Goal: Transaction & Acquisition: Book appointment/travel/reservation

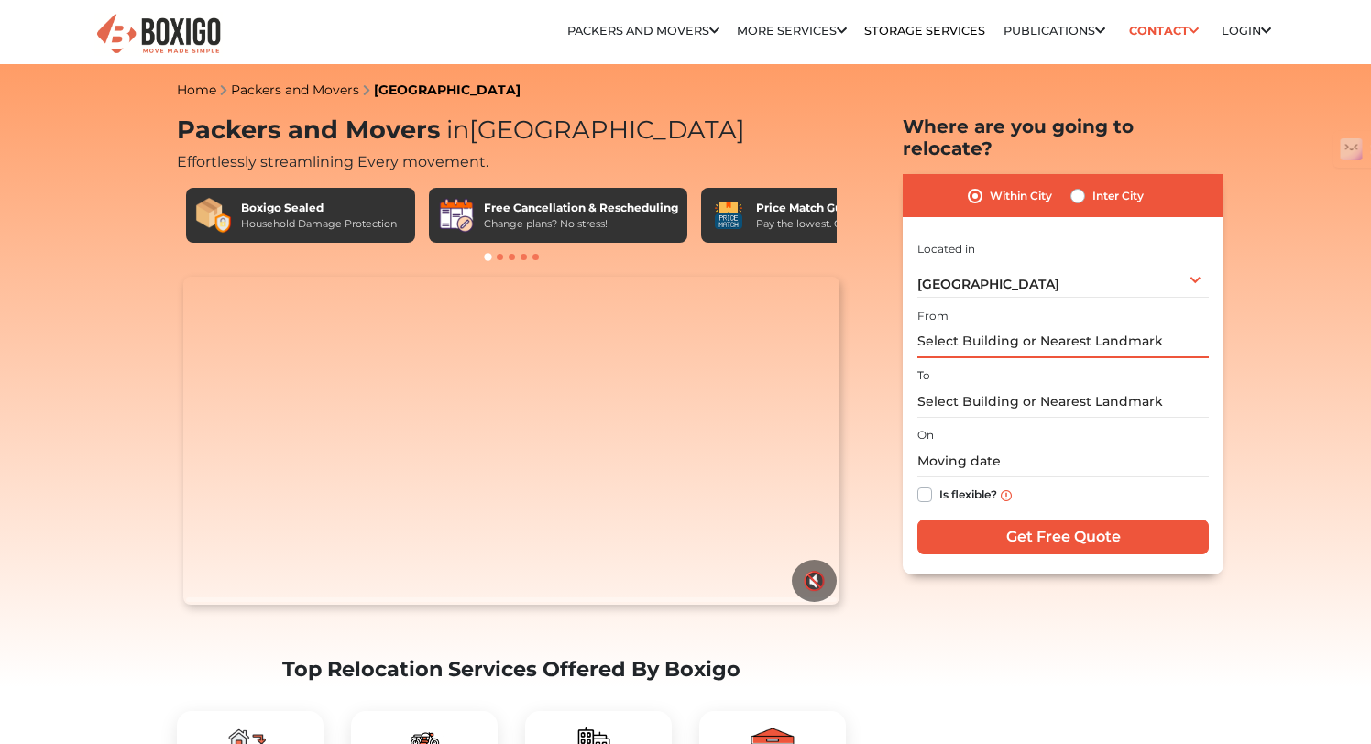
click at [992, 326] on input "text" at bounding box center [1063, 342] width 291 height 32
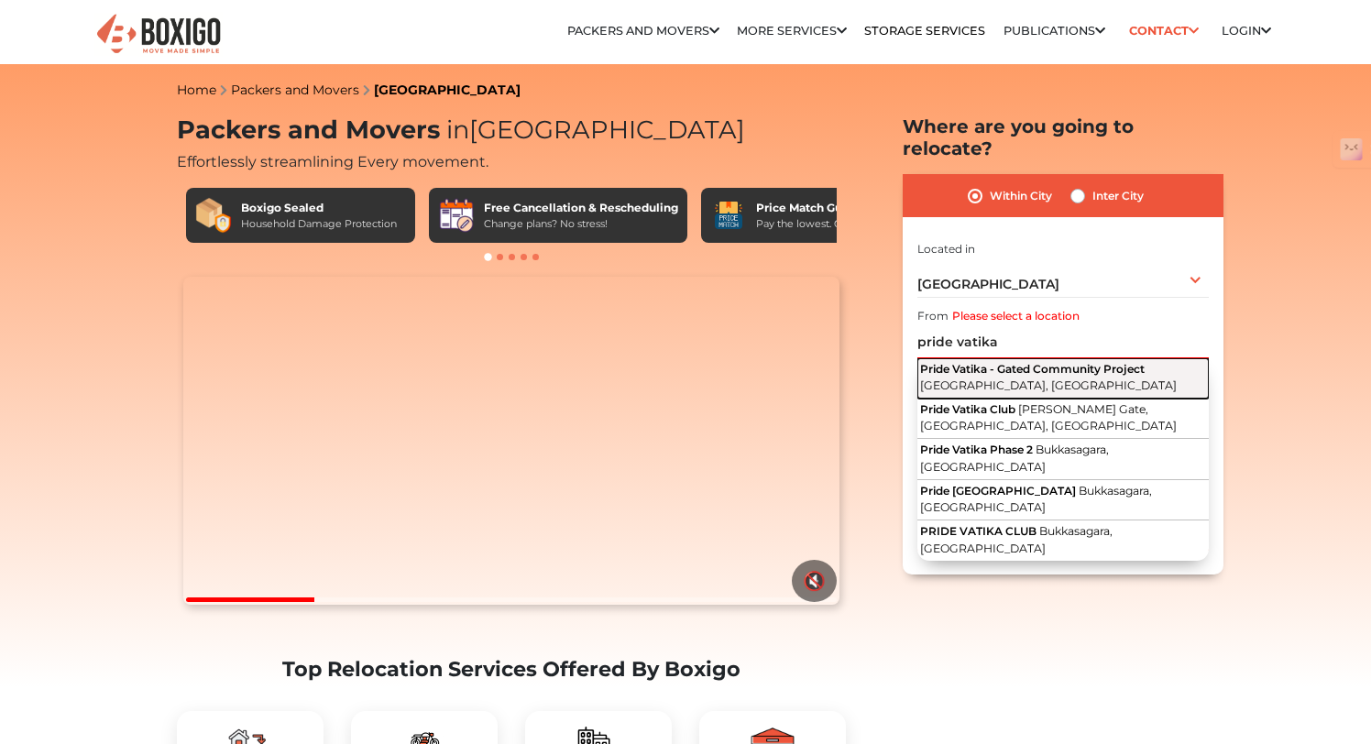
click at [993, 379] on span "[GEOGRAPHIC_DATA], [GEOGRAPHIC_DATA]" at bounding box center [1048, 386] width 257 height 14
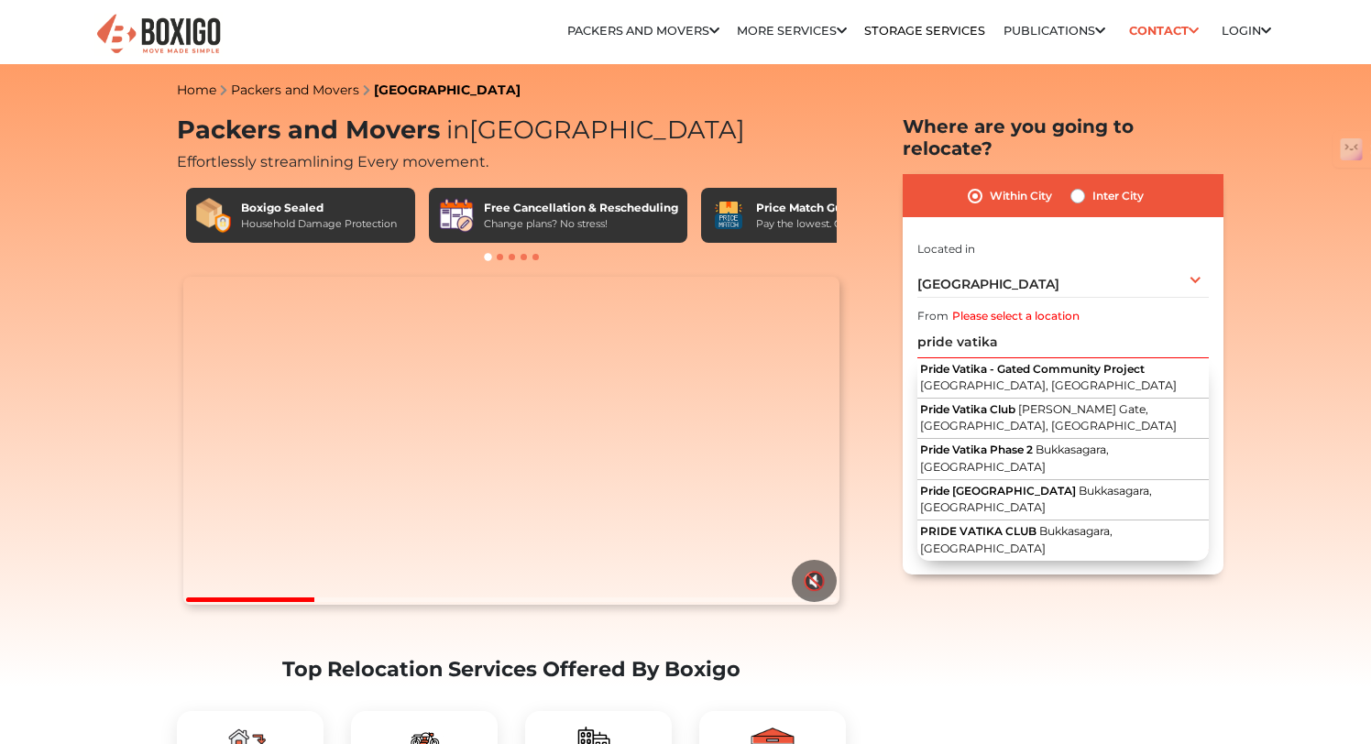
type input "Pride Vatika - Gated Community Project, [GEOGRAPHIC_DATA], [GEOGRAPHIC_DATA]"
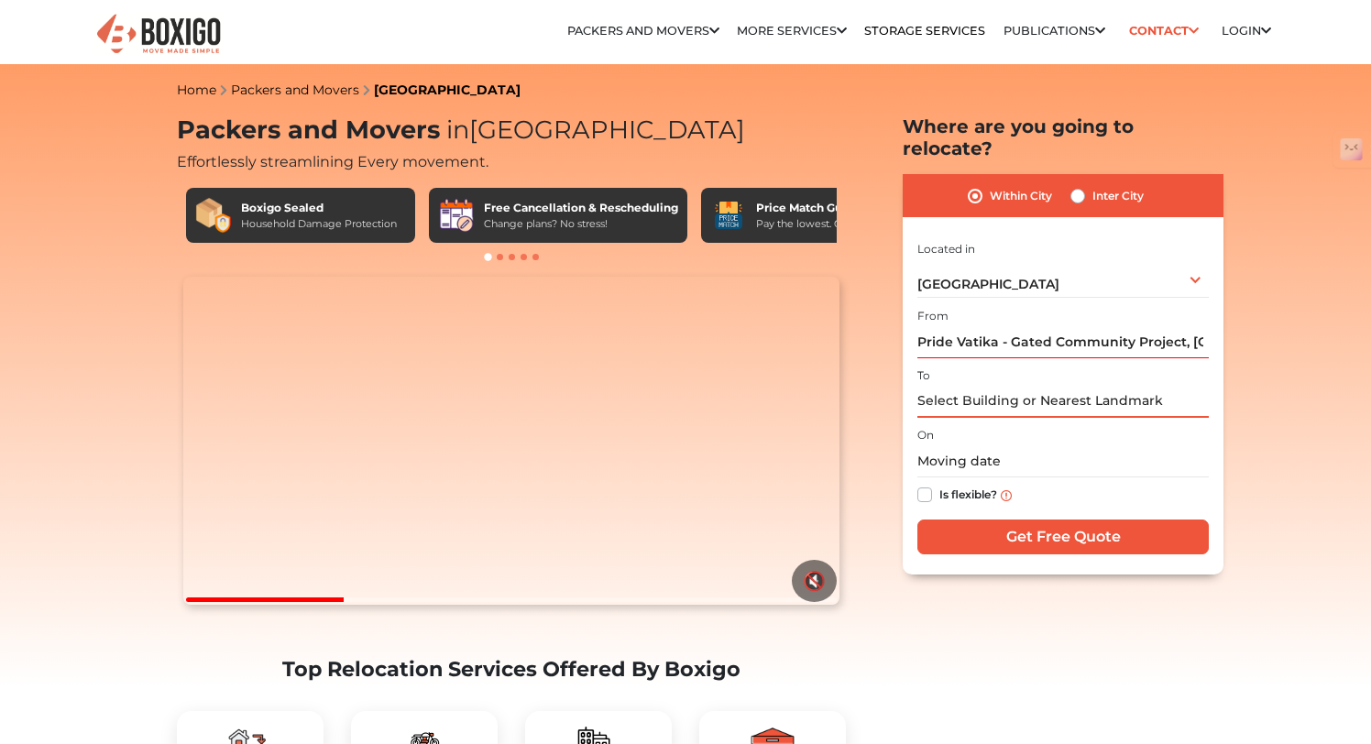
click at [981, 390] on input "text" at bounding box center [1063, 402] width 291 height 32
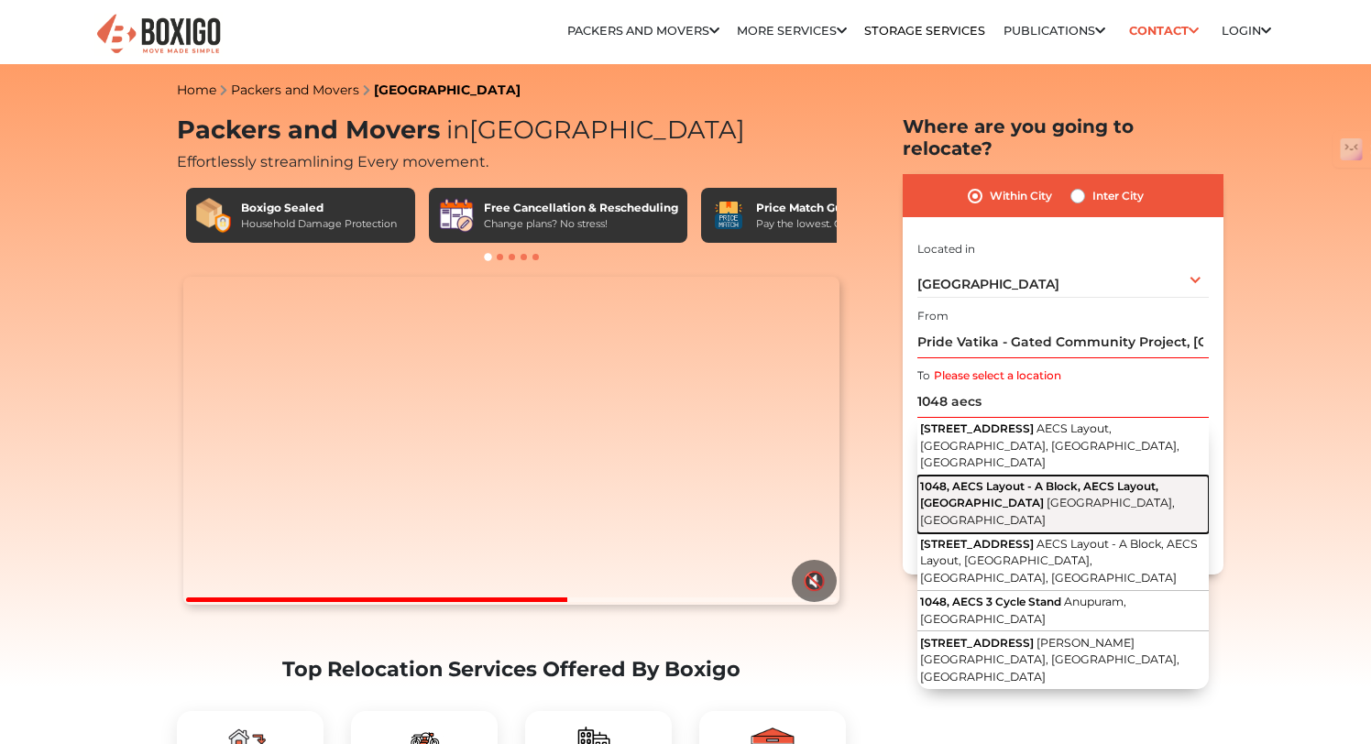
click at [1029, 479] on span "1048, AECS Layout - A Block, AECS Layout, Singasandra" at bounding box center [1039, 494] width 238 height 30
type input "1048, AECS Layout - A Block, AECS Layout, Singasandra, Bengaluru, Karnataka"
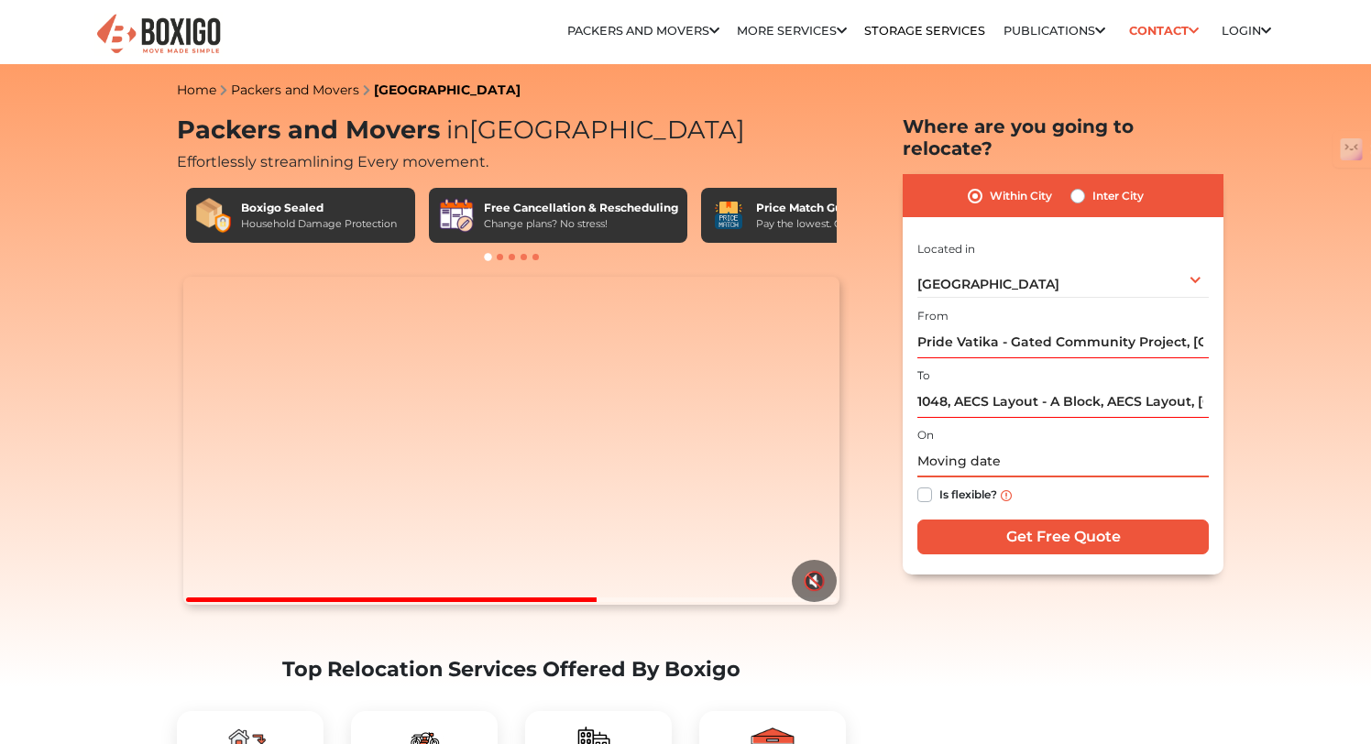
click at [974, 445] on input "text" at bounding box center [1063, 461] width 291 height 32
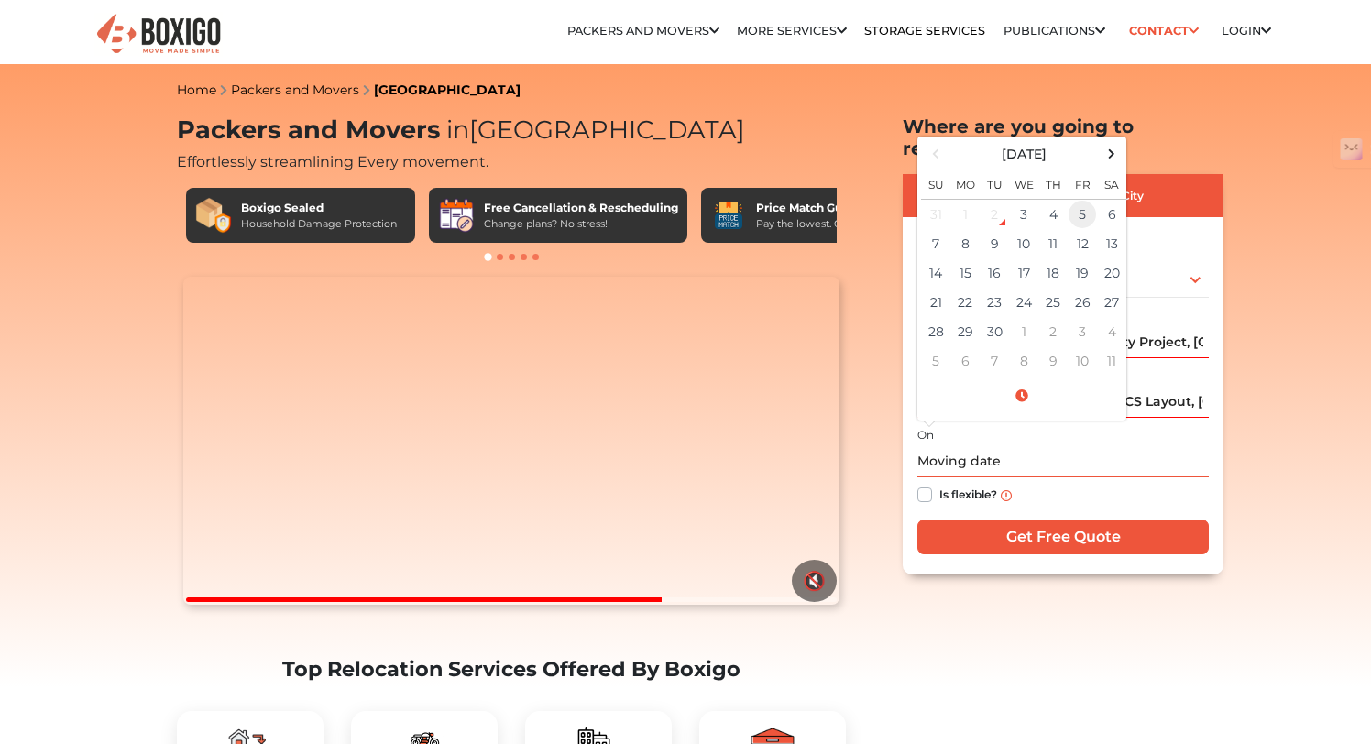
click at [1074, 200] on td "5" at bounding box center [1082, 215] width 29 height 30
type input "09/05/2025 12:00 AM"
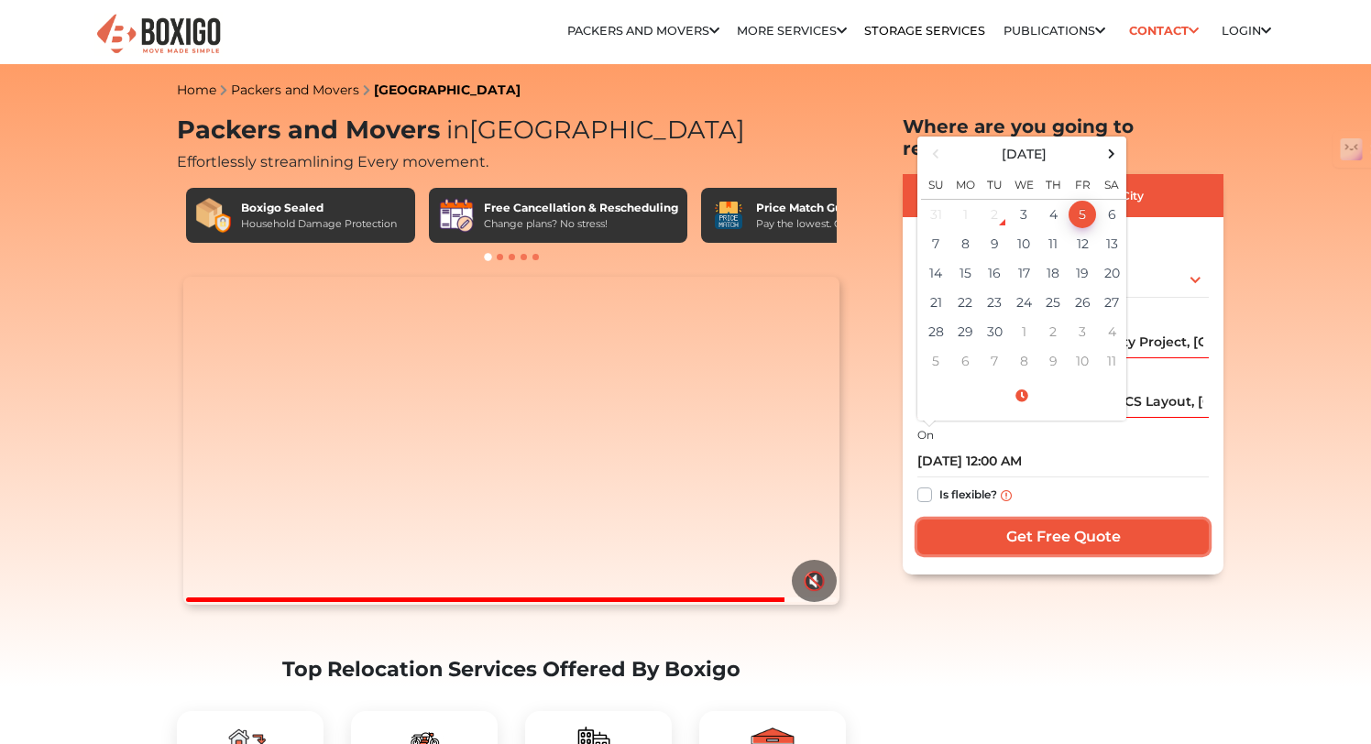
click at [1004, 520] on input "Get Free Quote" at bounding box center [1063, 537] width 291 height 35
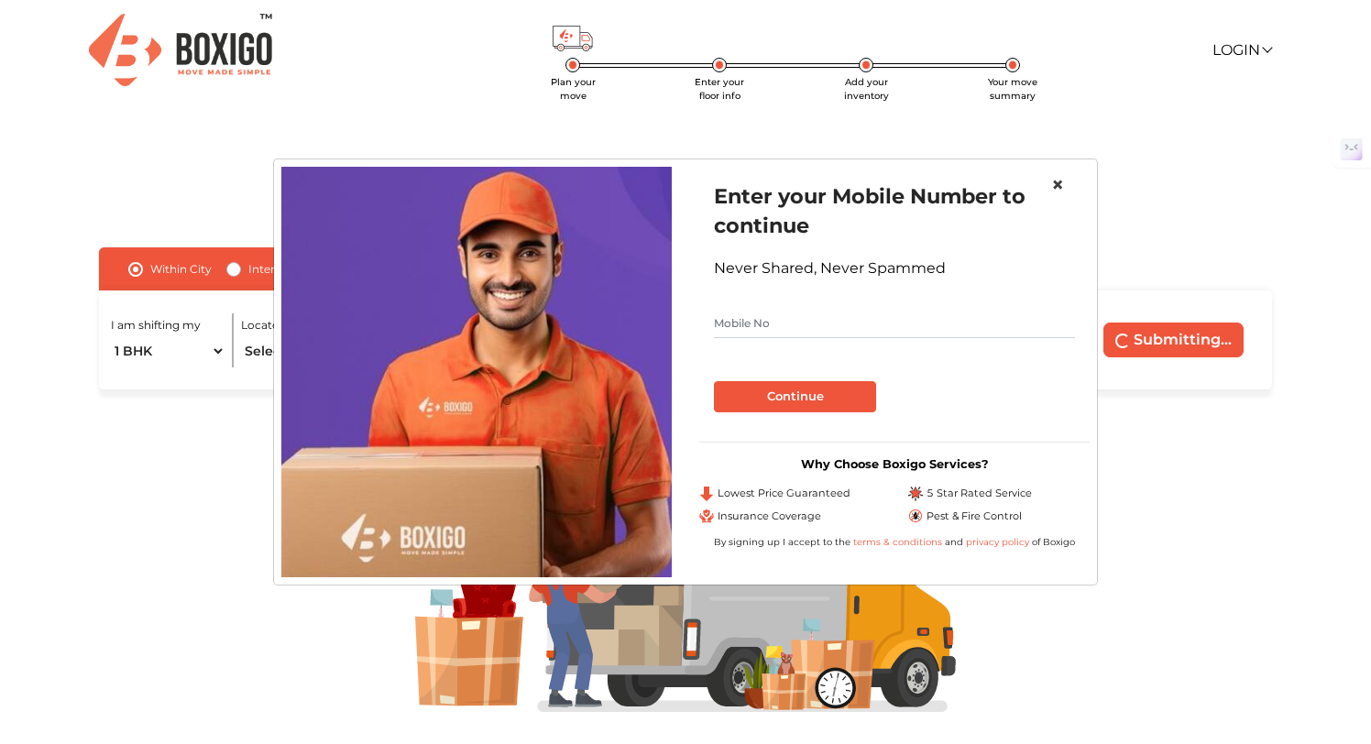
click at [1061, 178] on span "×" at bounding box center [1057, 184] width 13 height 27
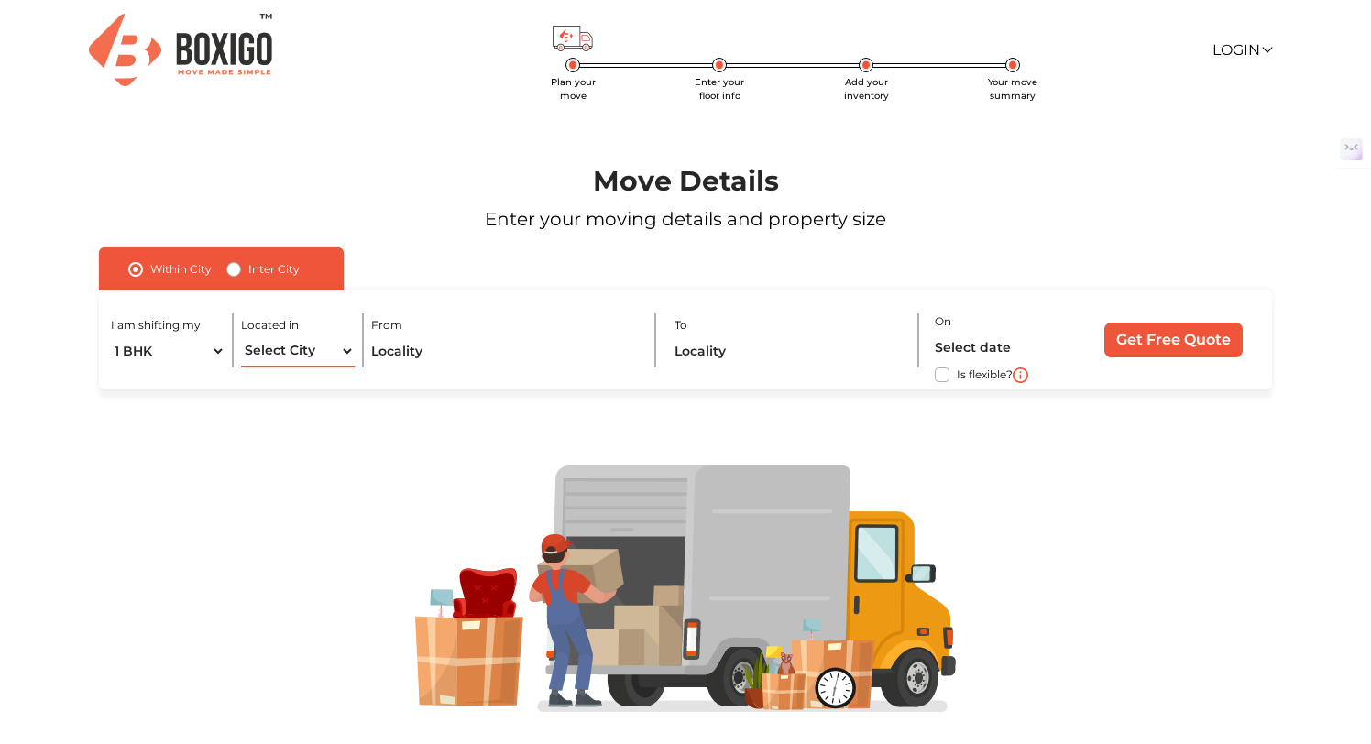
click at [299, 350] on select "Select City [GEOGRAPHIC_DATA] [GEOGRAPHIC_DATA] [GEOGRAPHIC_DATA] [GEOGRAPHIC_D…" at bounding box center [298, 351] width 114 height 32
select select "[GEOGRAPHIC_DATA]"
click at [241, 335] on select "Select City [GEOGRAPHIC_DATA] [GEOGRAPHIC_DATA] [GEOGRAPHIC_DATA] [GEOGRAPHIC_D…" at bounding box center [298, 351] width 114 height 32
click at [443, 346] on input "text" at bounding box center [505, 351] width 269 height 32
click at [436, 352] on input "text" at bounding box center [505, 351] width 269 height 32
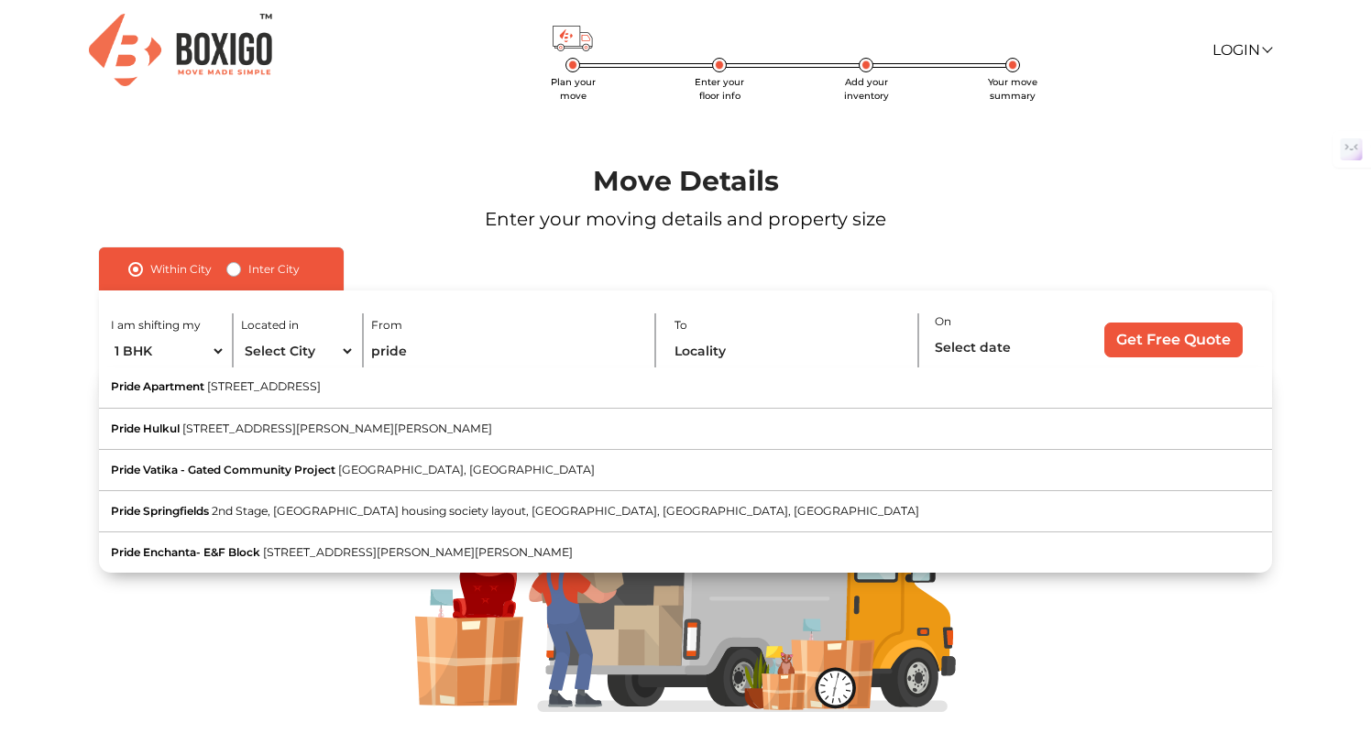
click at [357, 514] on span "2nd Stage, [GEOGRAPHIC_DATA] housing society layout, [GEOGRAPHIC_DATA], [GEOGRA…" at bounding box center [566, 511] width 708 height 14
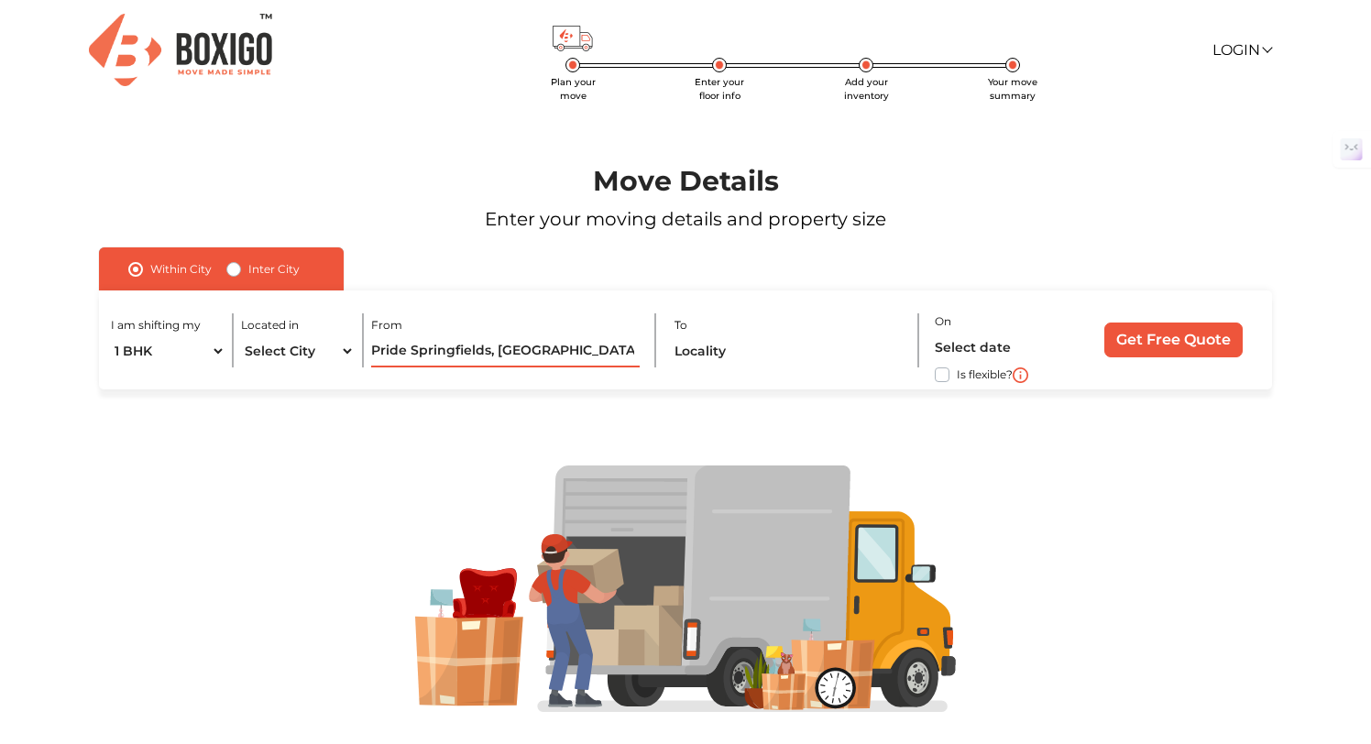
click at [550, 357] on input "Pride Springfields, [GEOGRAPHIC_DATA], [GEOGRAPHIC_DATA] housing society layout…" at bounding box center [505, 351] width 269 height 32
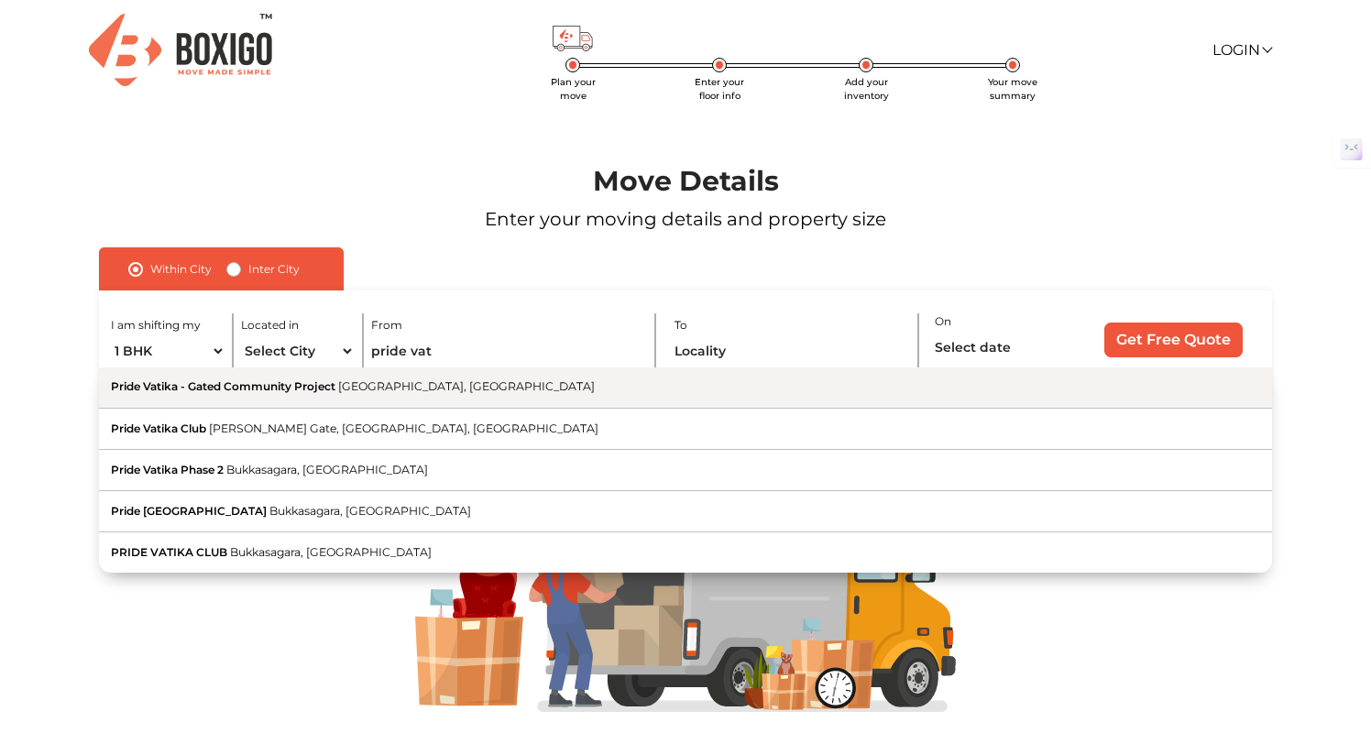
click at [495, 387] on button "Pride Vatika - Gated Community Project [GEOGRAPHIC_DATA], [GEOGRAPHIC_DATA]" at bounding box center [685, 388] width 1172 height 41
type input "Pride Vatika - Gated Community Project, [GEOGRAPHIC_DATA], [GEOGRAPHIC_DATA]"
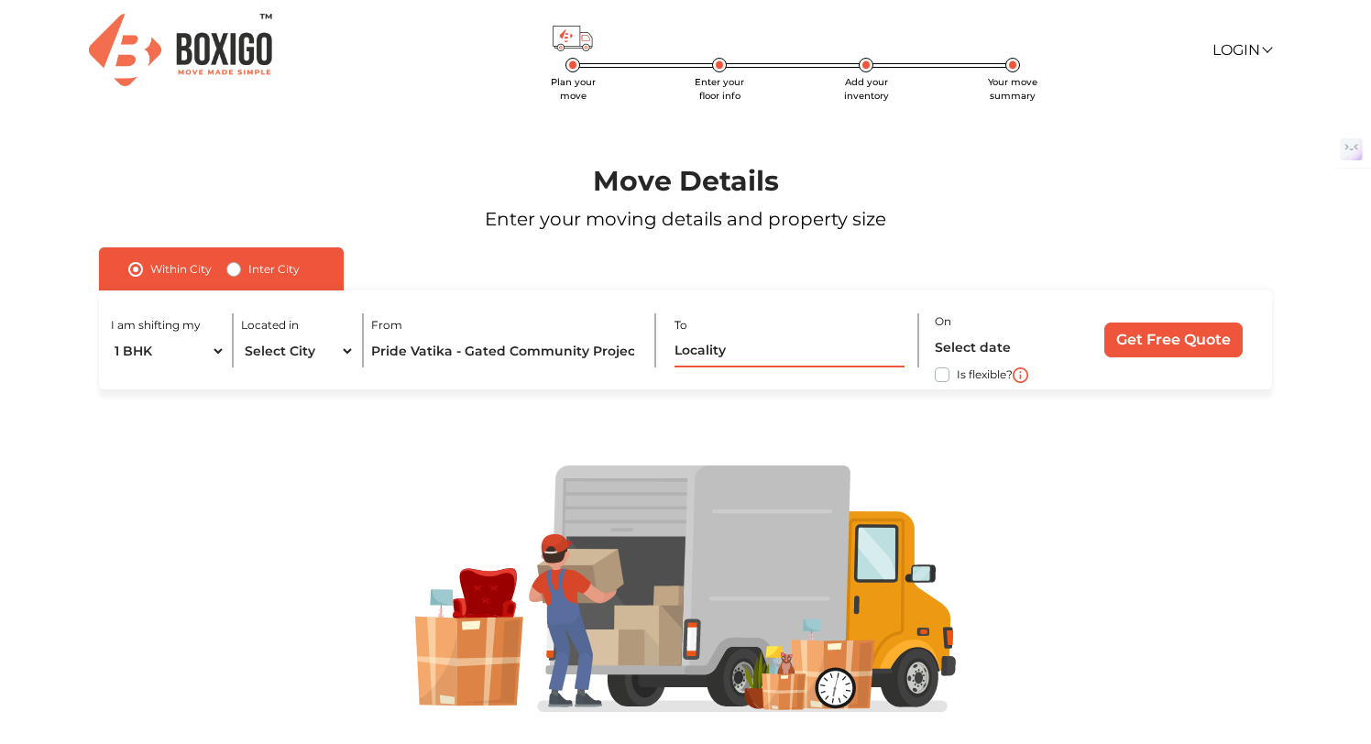
click at [726, 351] on input "text" at bounding box center [790, 351] width 230 height 32
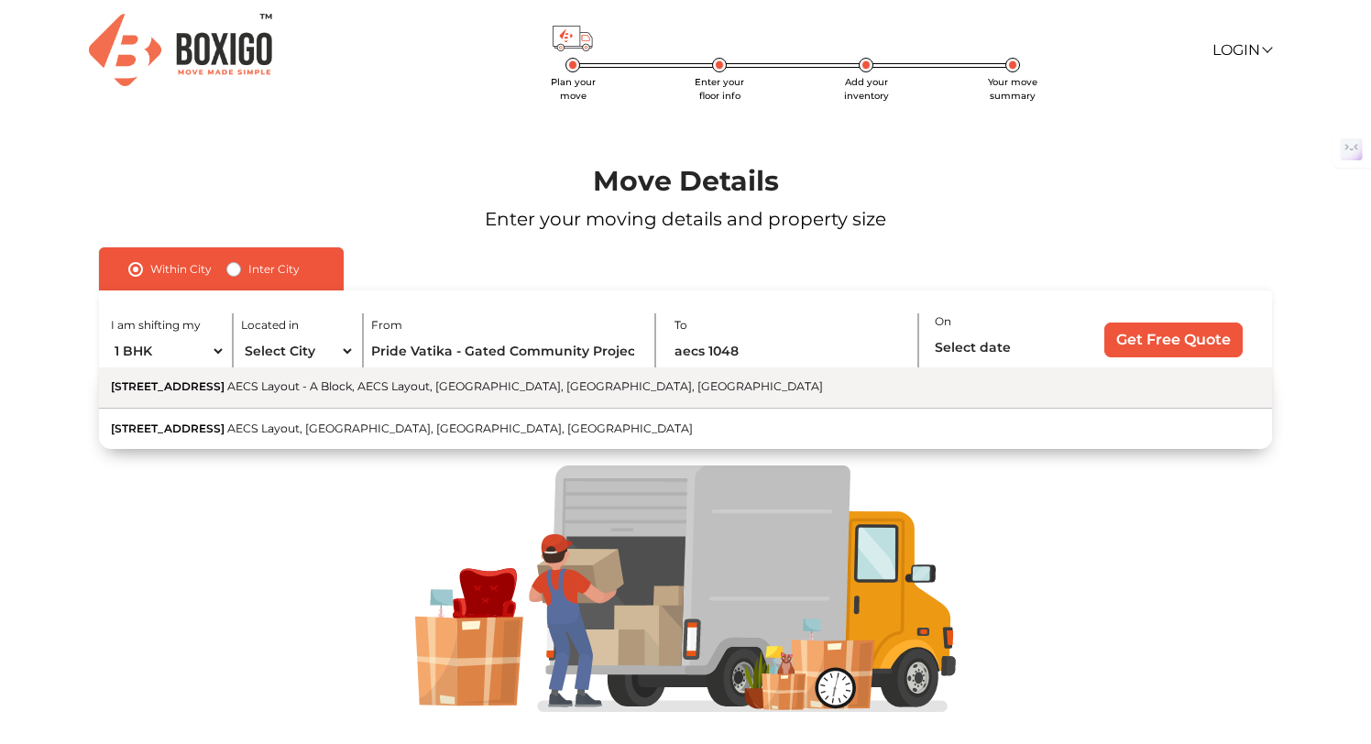
click at [650, 387] on span "AECS Layout - A Block, AECS Layout, [GEOGRAPHIC_DATA], [GEOGRAPHIC_DATA], [GEOG…" at bounding box center [525, 386] width 596 height 14
type input "[STREET_ADDRESS]"
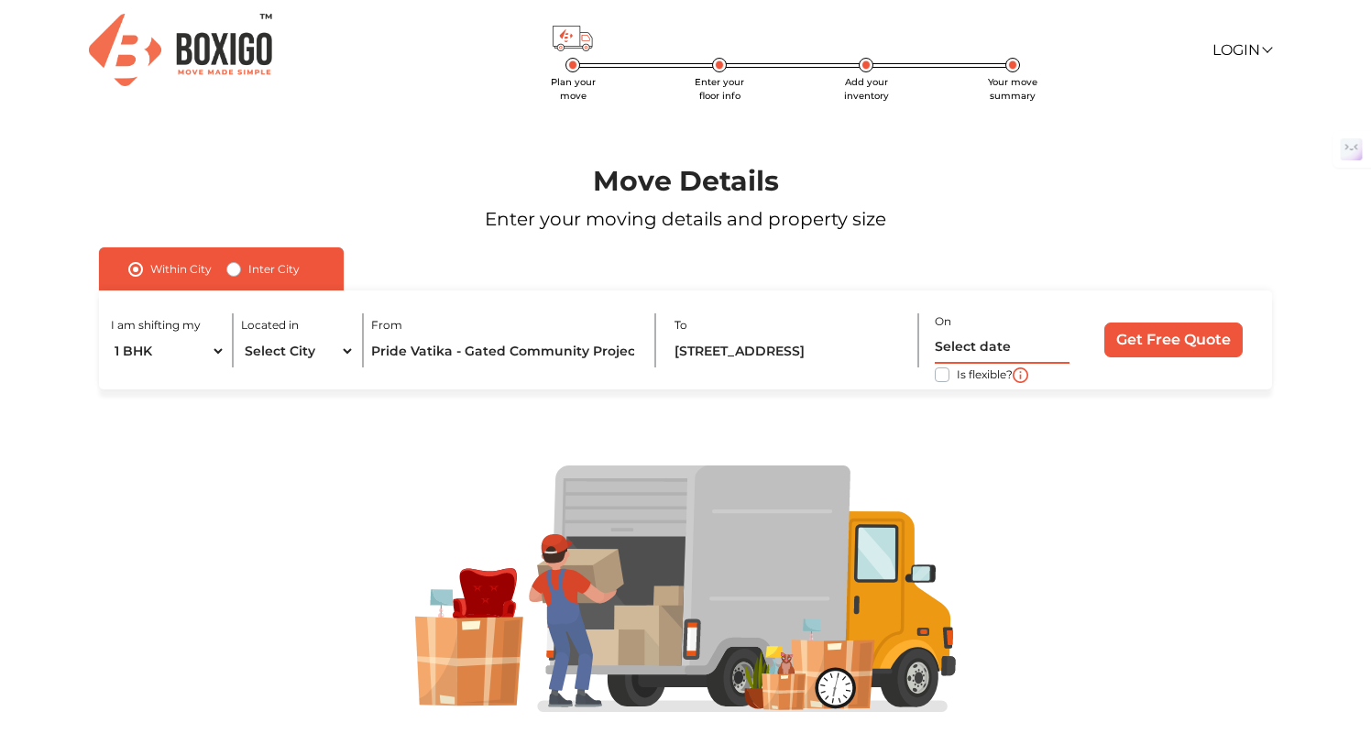
click at [979, 345] on input "text" at bounding box center [1002, 348] width 135 height 32
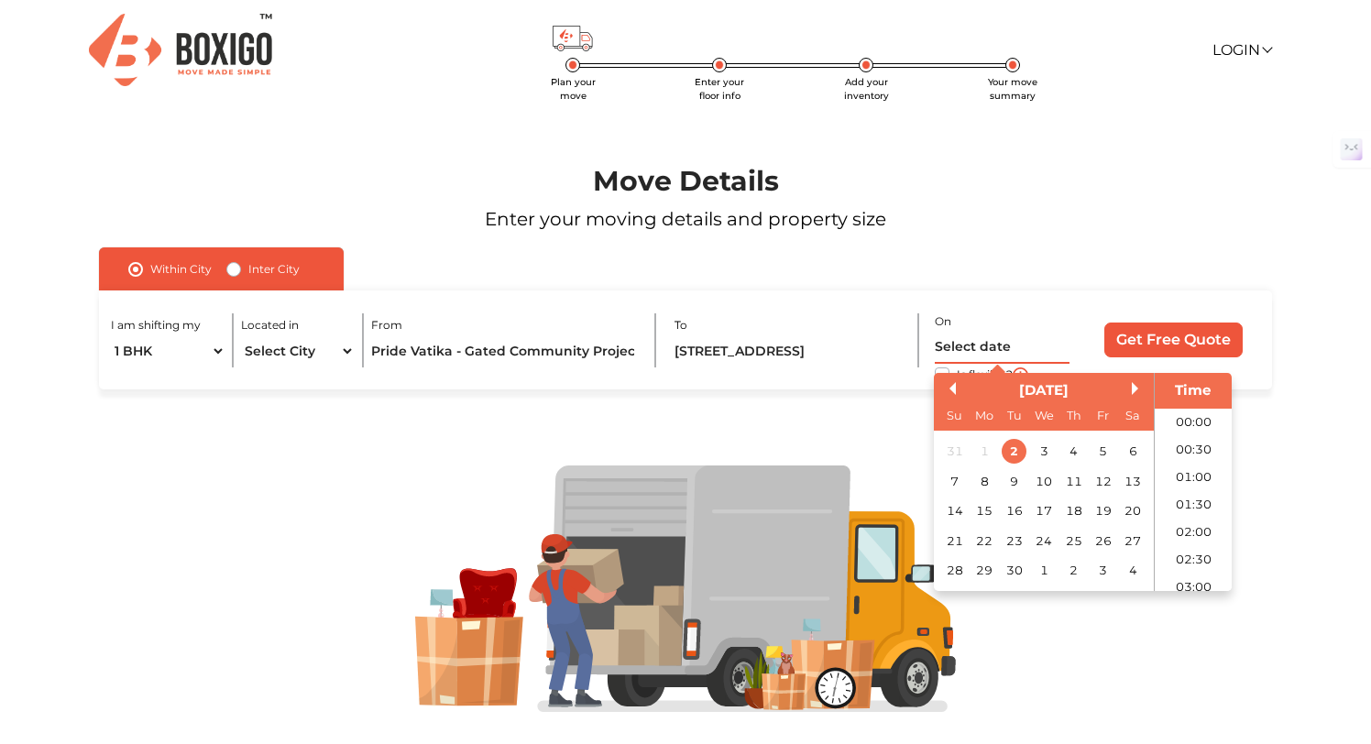
scroll to position [747, 0]
click at [1109, 452] on div "5" at bounding box center [1104, 451] width 25 height 25
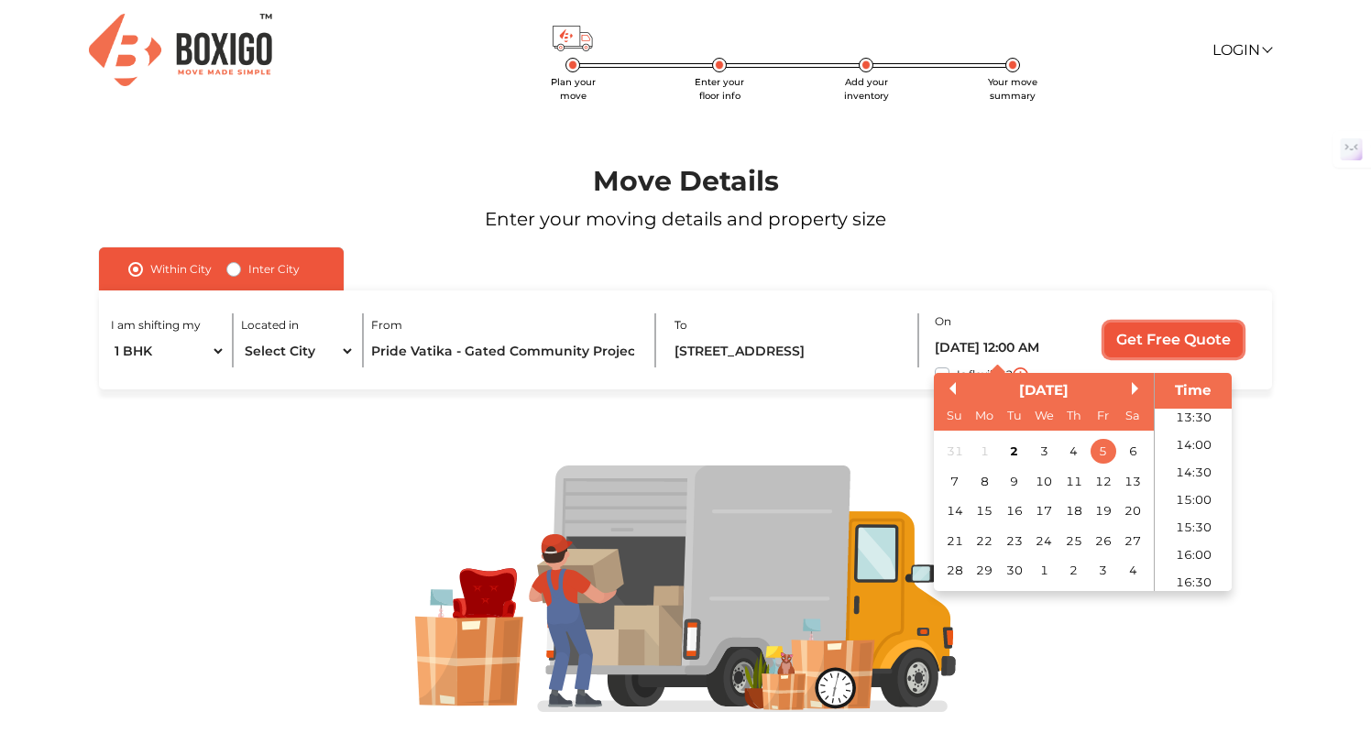
click at [1181, 345] on input "Get Free Quote" at bounding box center [1174, 340] width 138 height 35
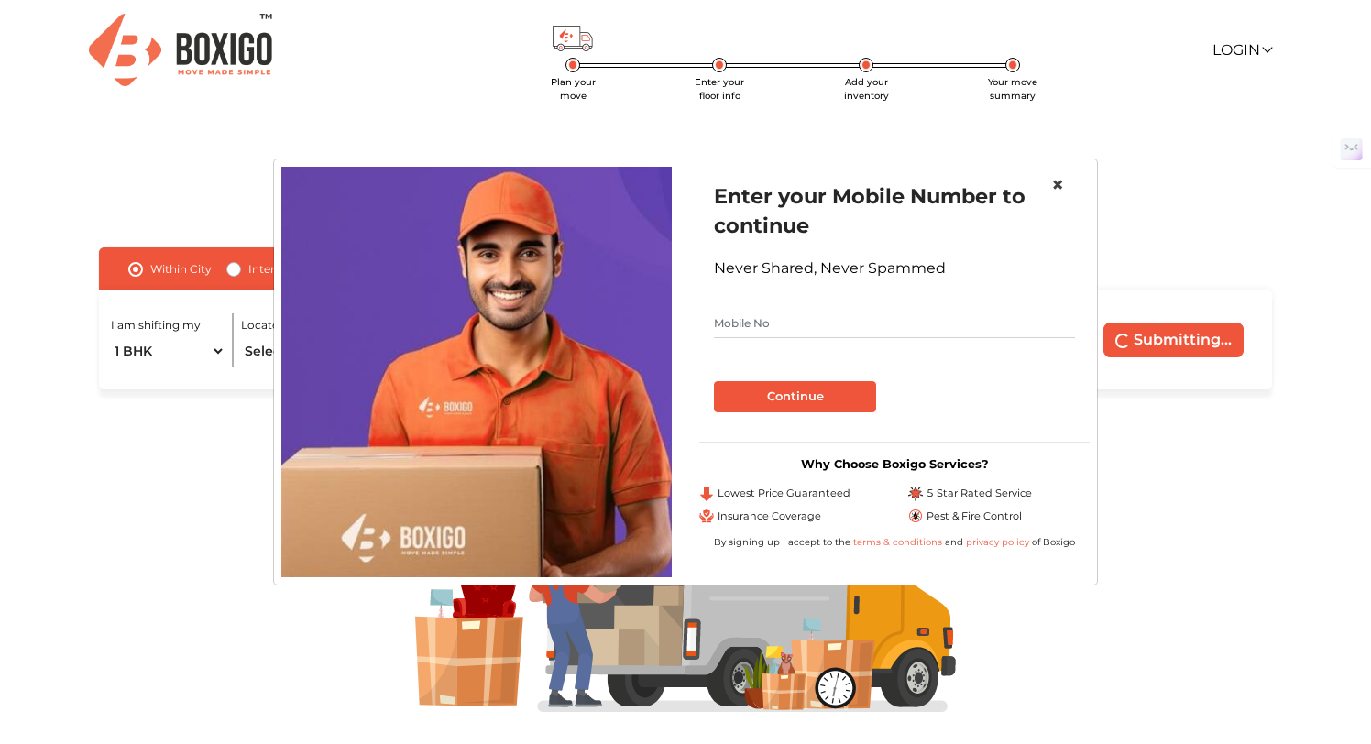
click at [1058, 179] on span "×" at bounding box center [1057, 184] width 13 height 27
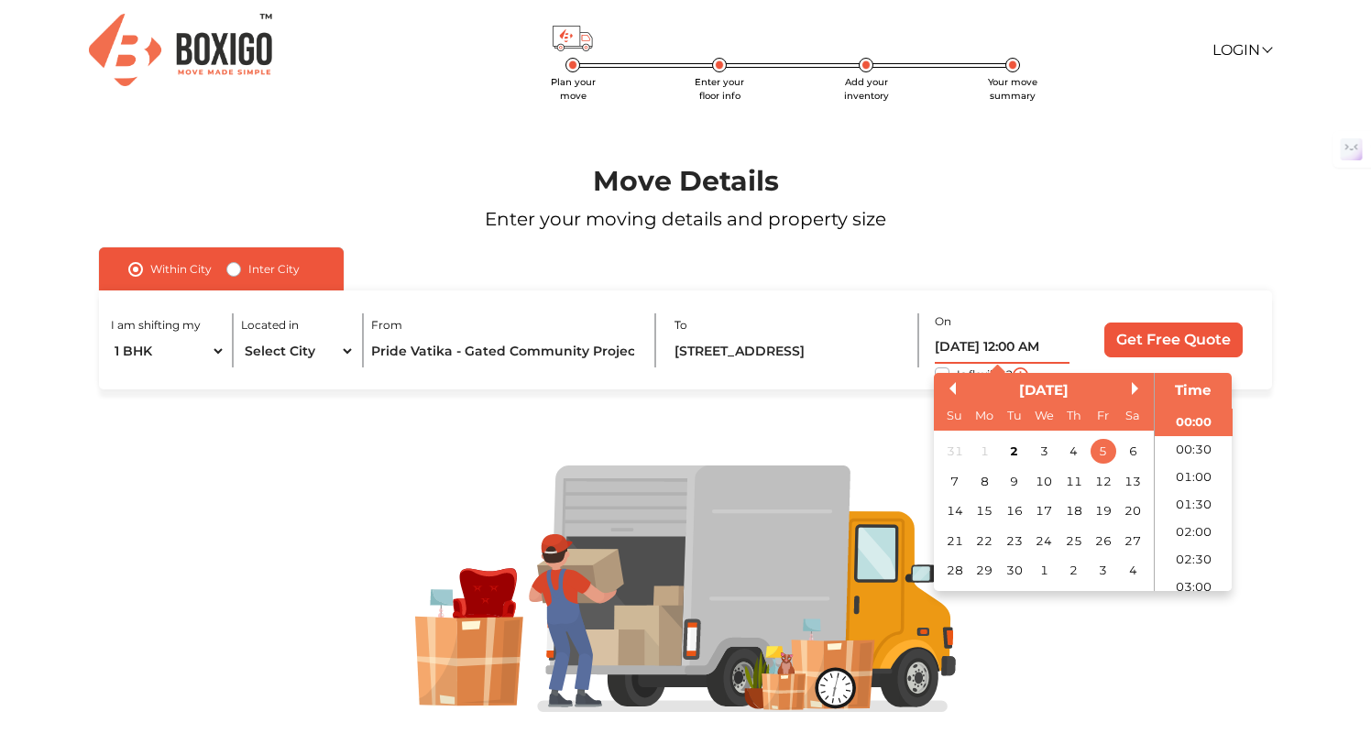
click at [1039, 346] on input "[DATE] 12:00 AM" at bounding box center [1002, 348] width 135 height 32
click at [1182, 456] on li "09:00" at bounding box center [1195, 455] width 78 height 27
type input "[DATE] 9:00 AM"
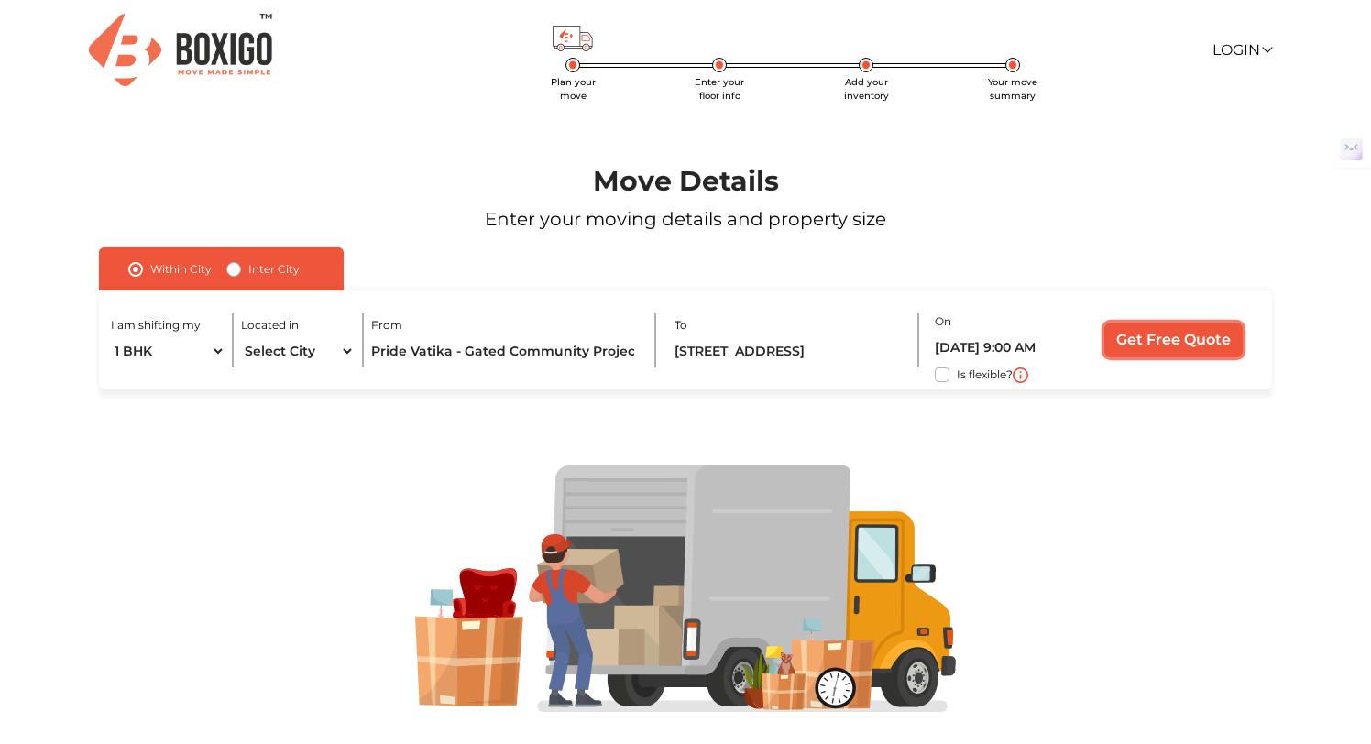
click at [1150, 338] on input "Get Free Quote" at bounding box center [1174, 340] width 138 height 35
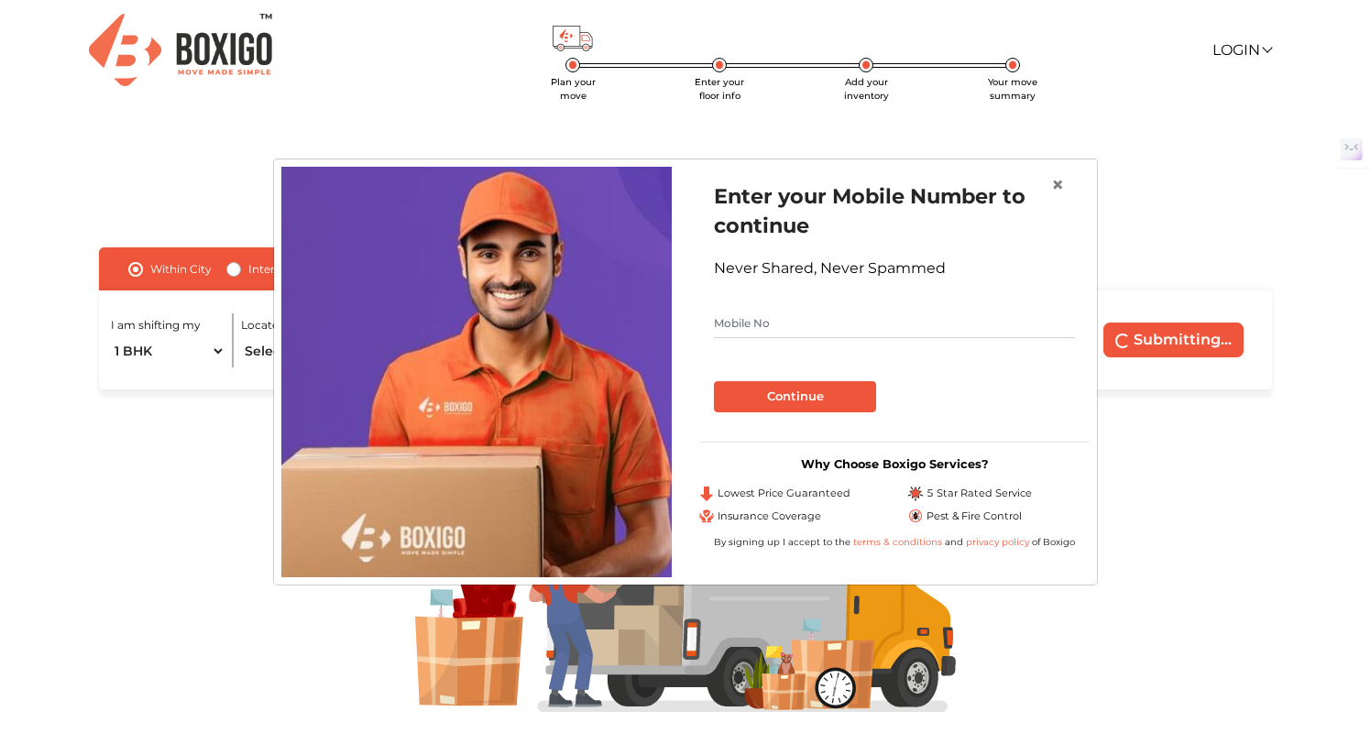
click at [817, 324] on input "text" at bounding box center [894, 323] width 361 height 29
type input "9663904197"
click at [804, 402] on button "Continue" at bounding box center [795, 396] width 162 height 31
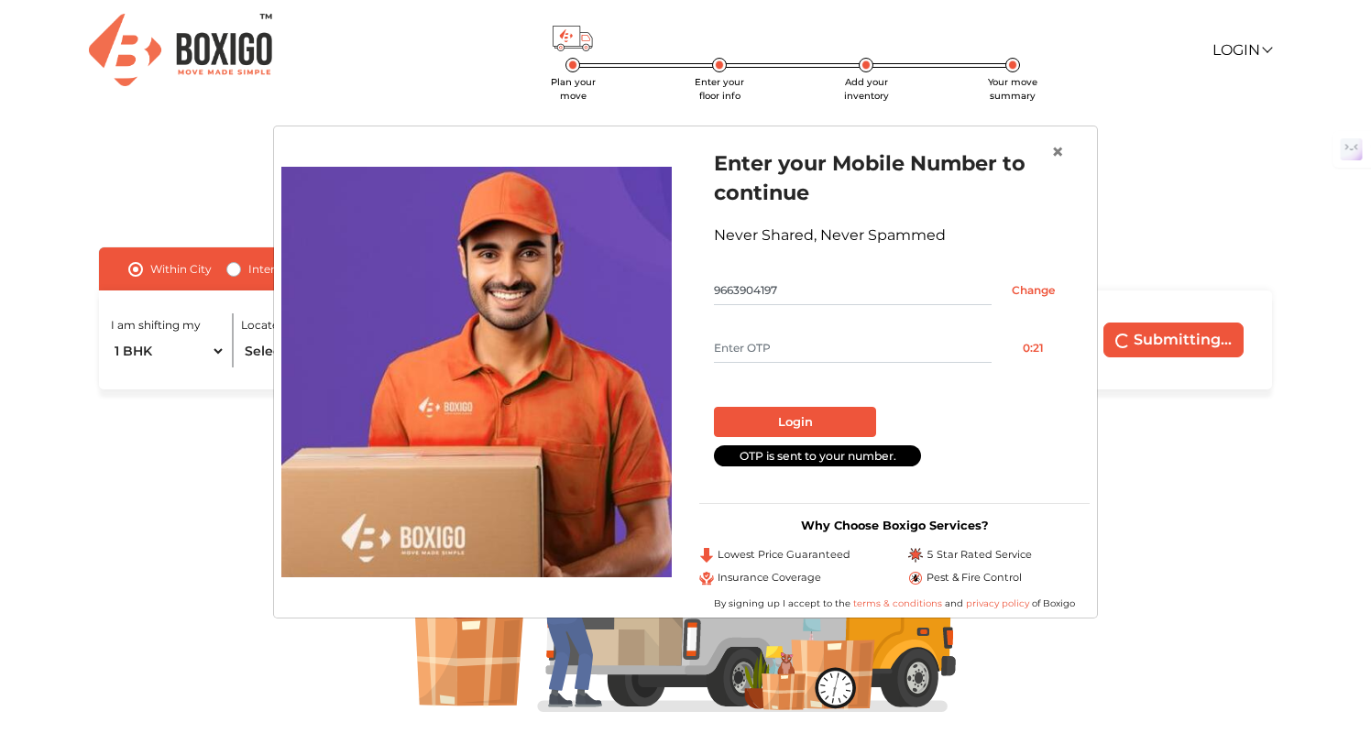
click at [795, 351] on input "text" at bounding box center [853, 348] width 278 height 29
type input "6074"
click at [833, 429] on button "Login" at bounding box center [795, 422] width 162 height 31
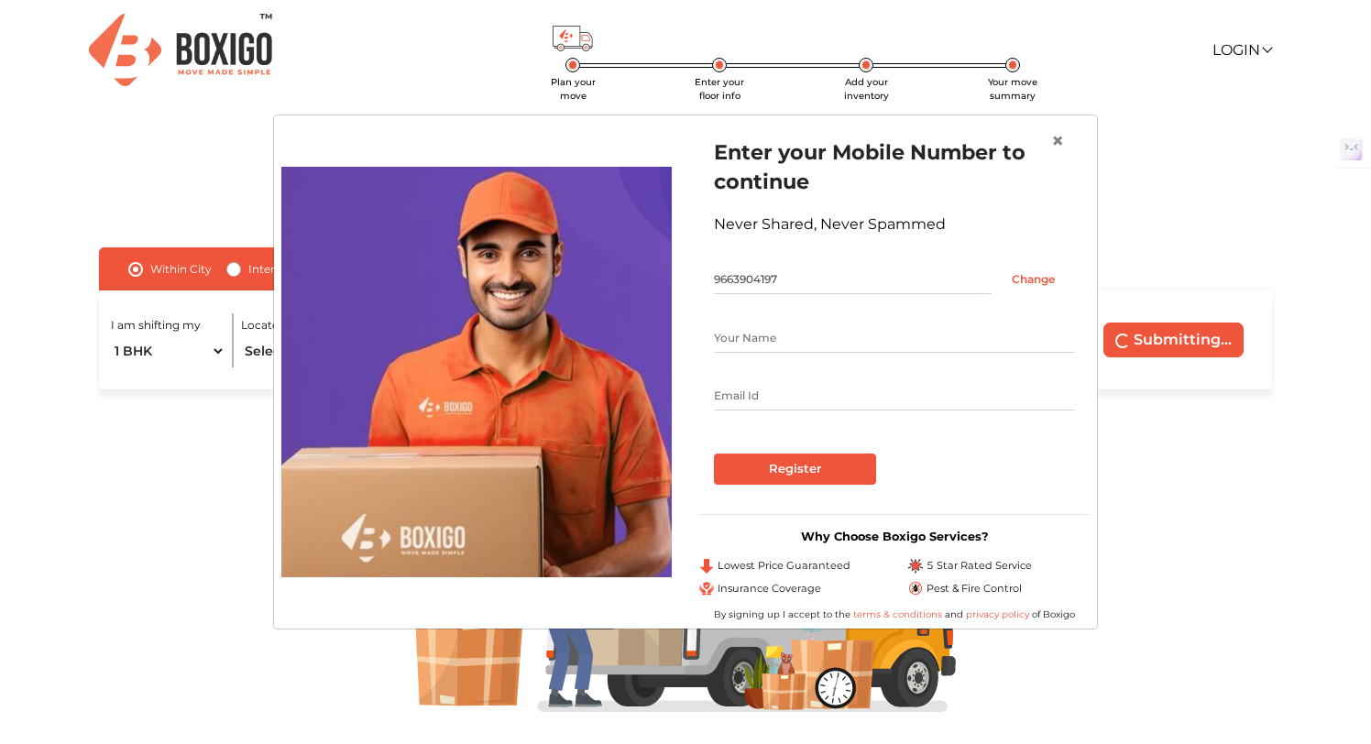
click at [867, 340] on input "text" at bounding box center [894, 338] width 361 height 29
type input "[PERSON_NAME]"
type input "[EMAIL_ADDRESS][DOMAIN_NAME]"
click at [804, 466] on input "Register" at bounding box center [795, 469] width 162 height 31
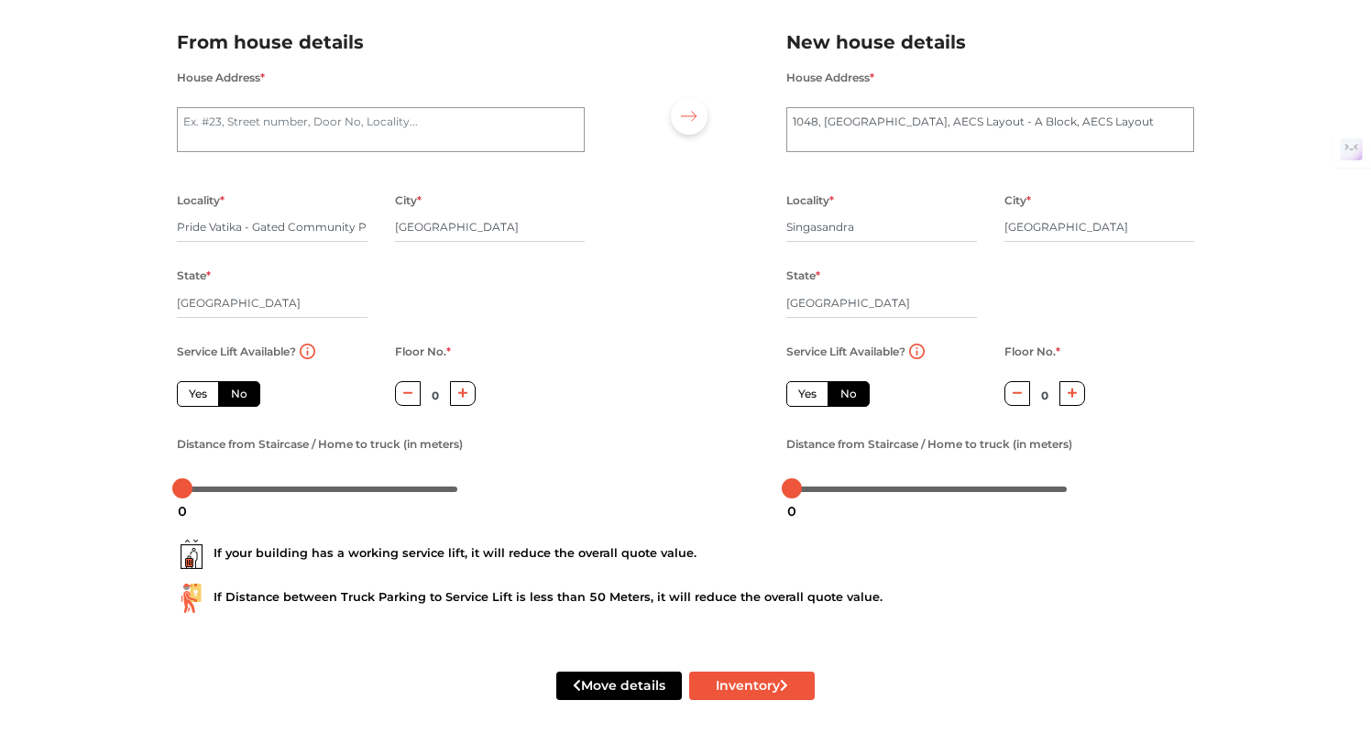
scroll to position [123, 0]
click at [805, 400] on label "Yes" at bounding box center [807, 395] width 42 height 26
click at [805, 399] on input "Yes" at bounding box center [804, 393] width 12 height 12
radio input "true"
radio input "false"
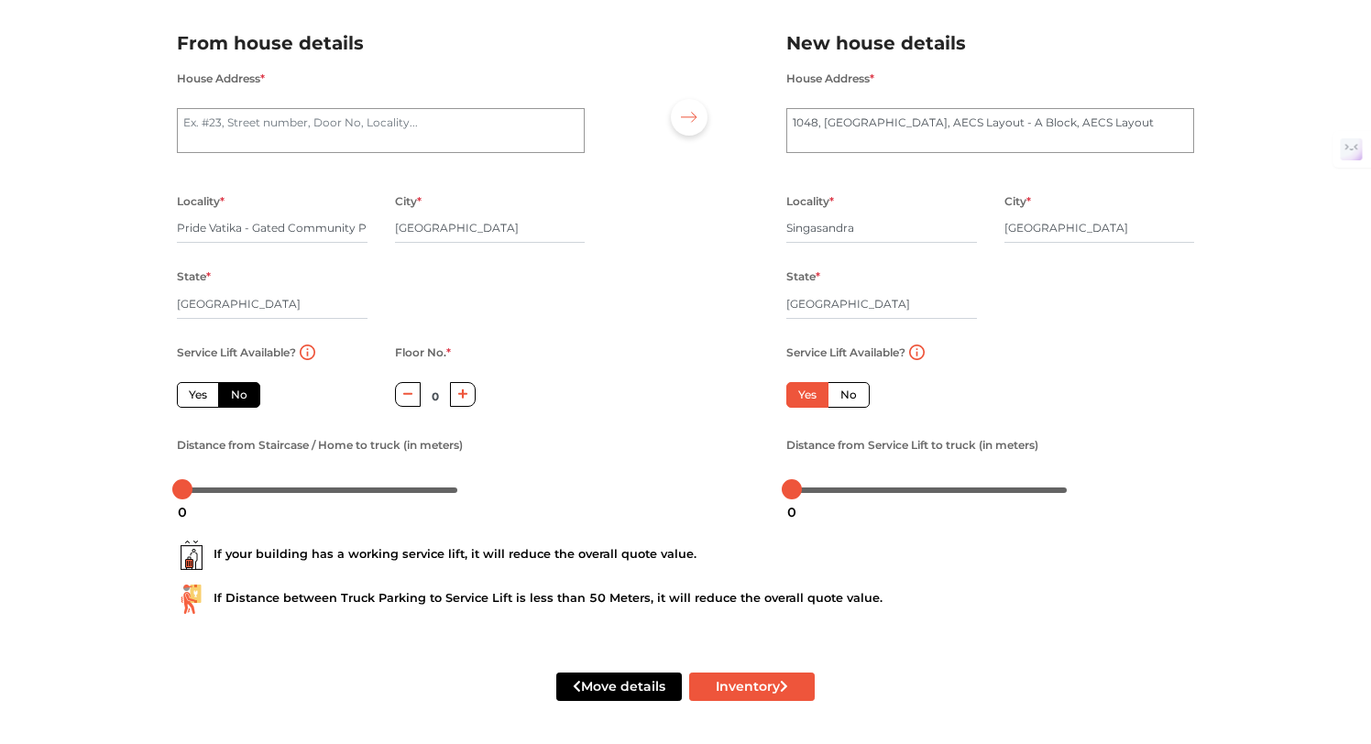
scroll to position [126, 0]
click at [722, 685] on button "Inventory" at bounding box center [752, 686] width 126 height 28
radio input "true"
click at [299, 142] on textarea "House Address *" at bounding box center [381, 130] width 408 height 46
type textarea "P"
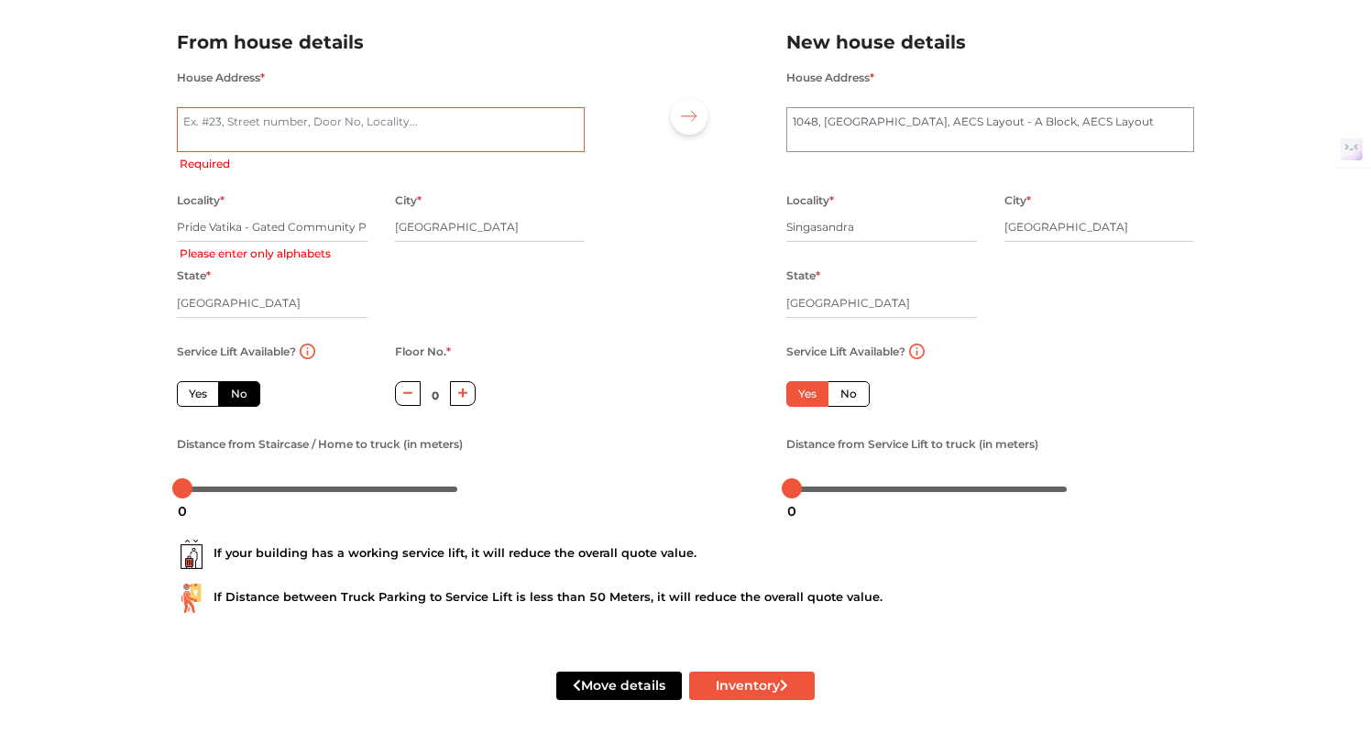
radio input "true"
type textarea "Pri"
radio input "true"
type textarea "Pride Vatika"
click at [929, 130] on textarea "1048, [GEOGRAPHIC_DATA], AECS Layout - A Block, AECS Layout" at bounding box center [990, 130] width 408 height 46
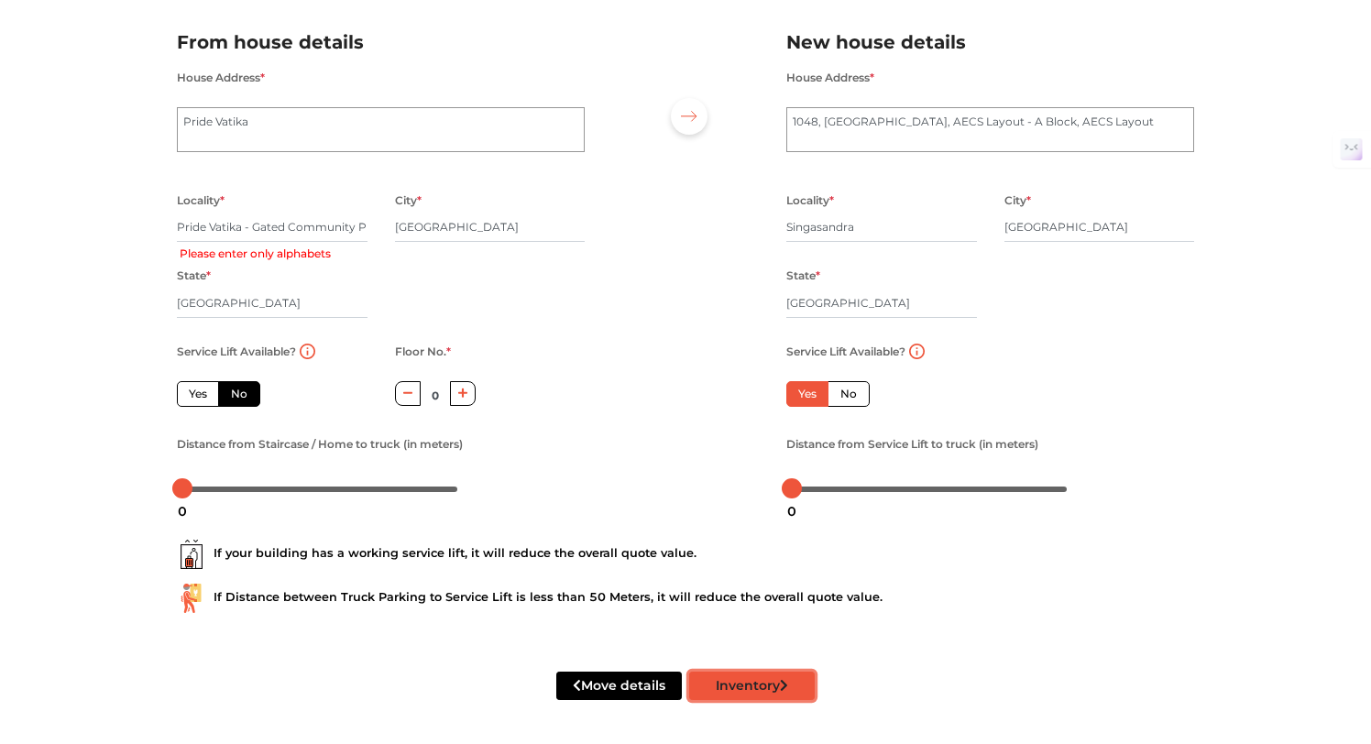
click at [749, 682] on button "Inventory" at bounding box center [752, 686] width 126 height 28
radio input "true"
drag, startPoint x: 363, startPoint y: 230, endPoint x: 0, endPoint y: 230, distance: 363.0
click at [0, 230] on div "Plan your move Enter your floor info Add your inventory Your move summary My Mo…" at bounding box center [685, 310] width 1371 height 868
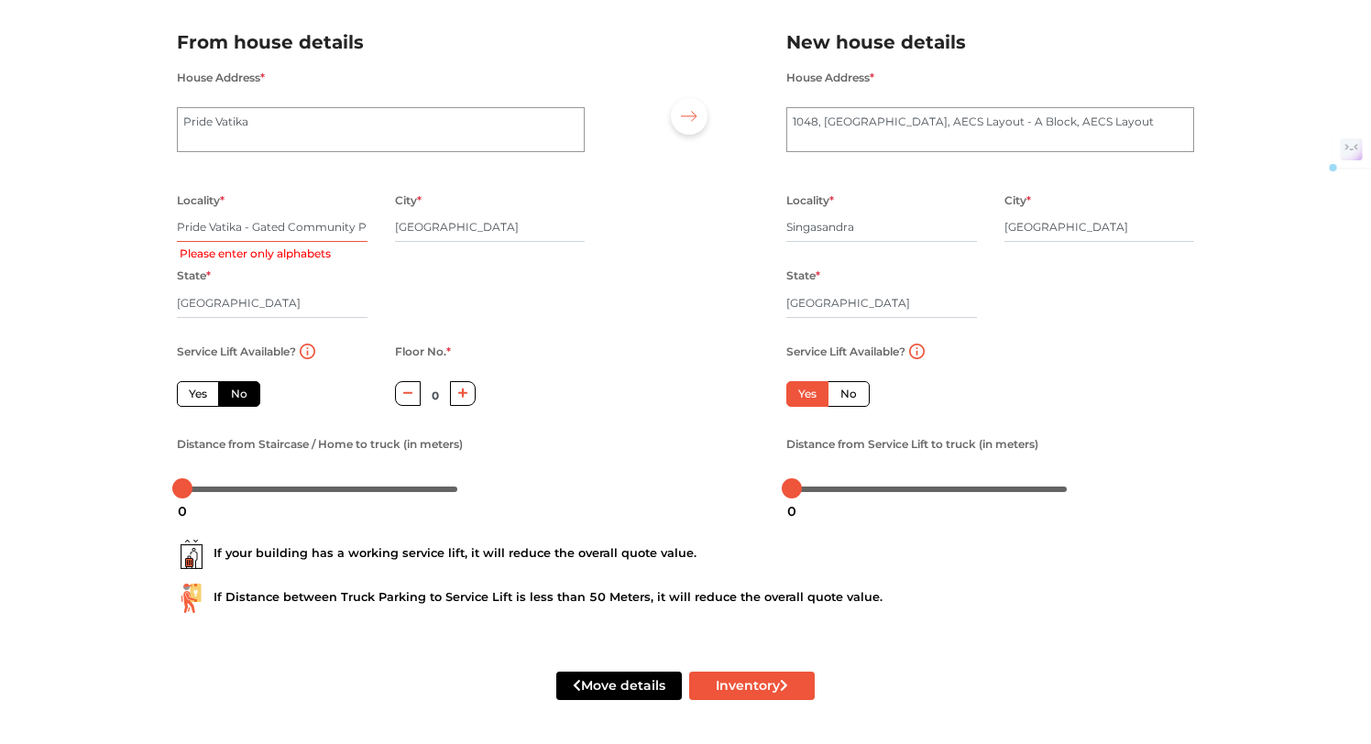
type input "t"
radio input "true"
type input "J"
radio input "true"
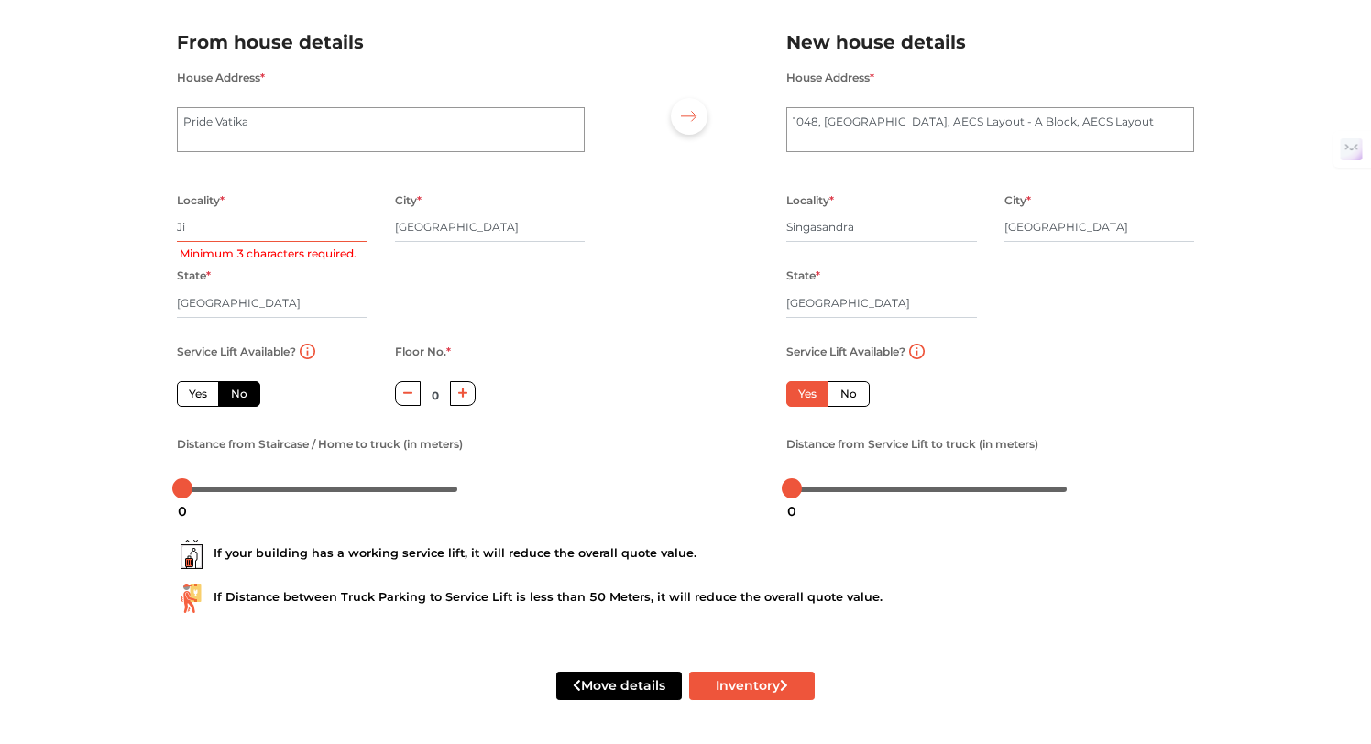
type input "Jig"
radio input "true"
type input "Jigani"
click at [779, 688] on button "Inventory" at bounding box center [752, 686] width 126 height 28
radio input "true"
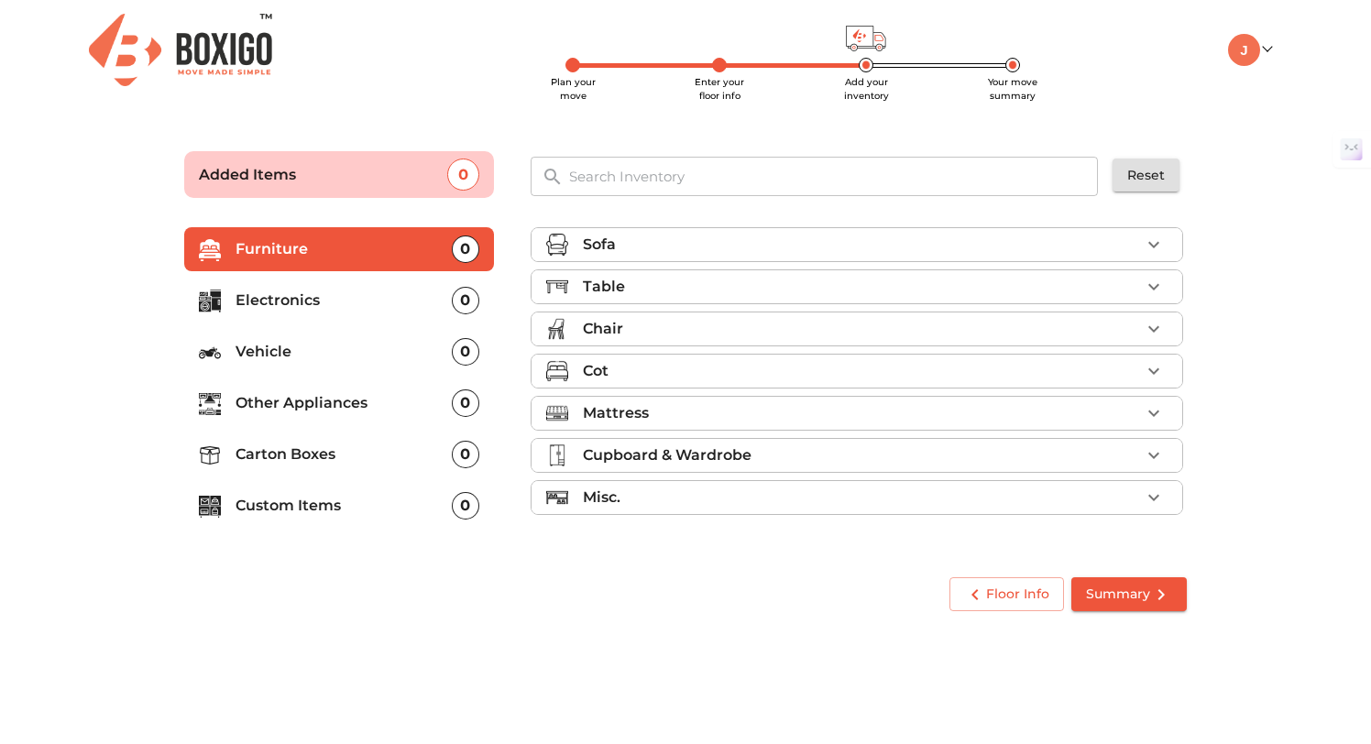
click at [712, 243] on div "Sofa" at bounding box center [861, 245] width 557 height 22
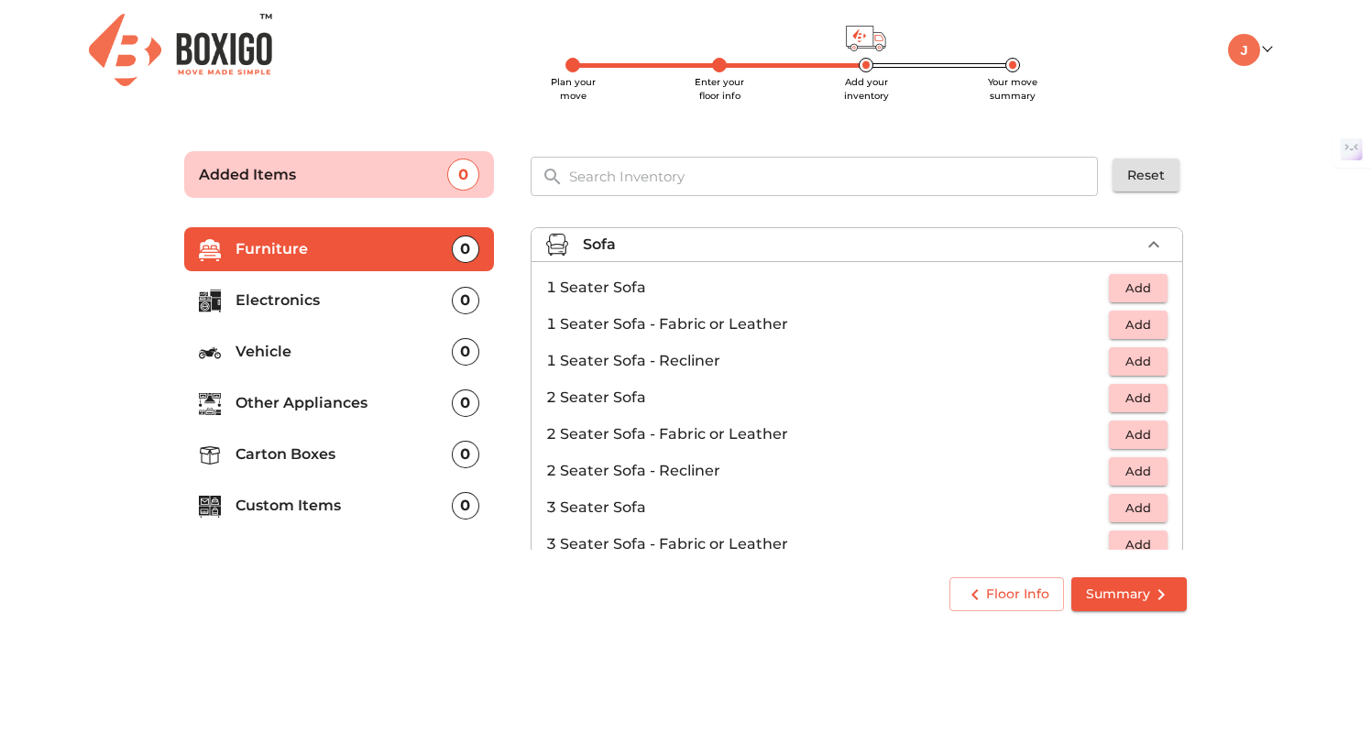
click at [712, 243] on div "Sofa" at bounding box center [861, 245] width 557 height 22
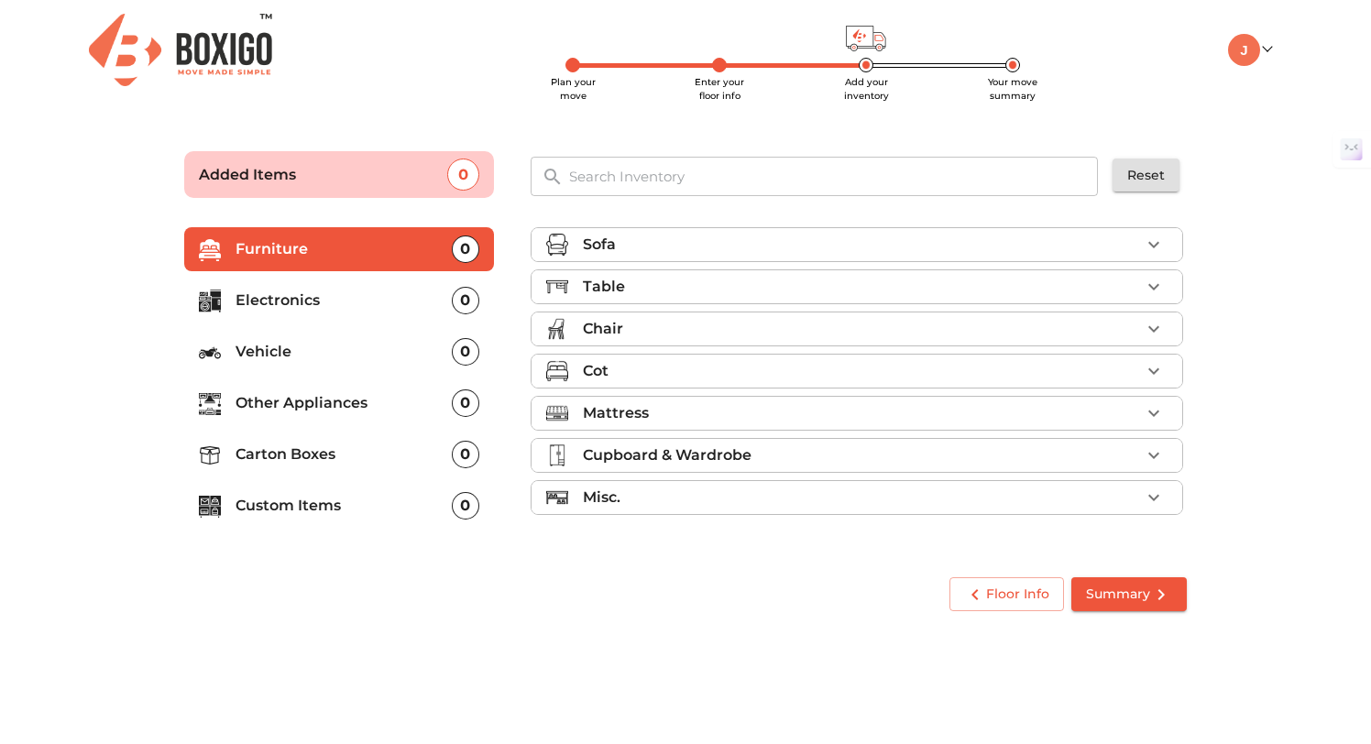
click at [701, 276] on div "Table" at bounding box center [861, 287] width 557 height 22
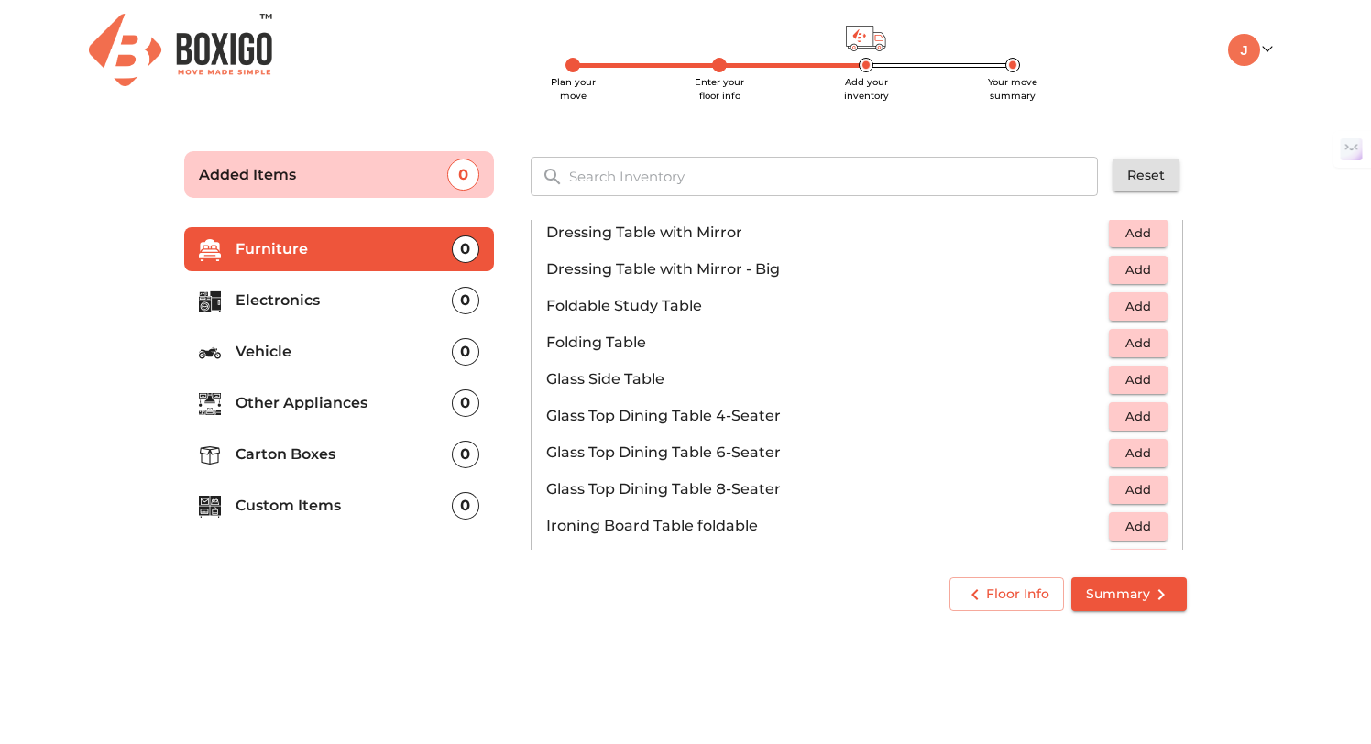
scroll to position [573, 0]
click at [1145, 271] on span "Add" at bounding box center [1138, 270] width 40 height 21
click at [279, 304] on p "Electronics" at bounding box center [344, 301] width 216 height 22
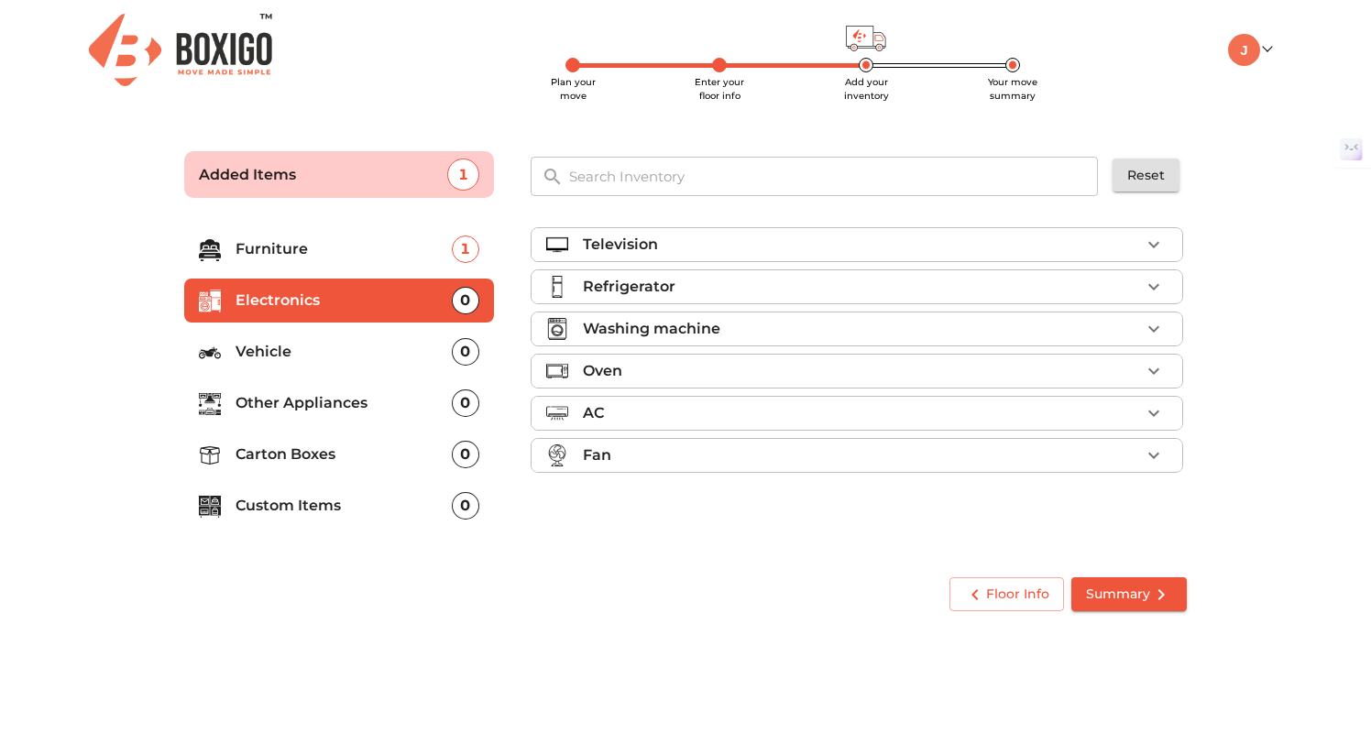
scroll to position [0, 0]
click at [650, 287] on p "Refrigerator" at bounding box center [629, 287] width 93 height 22
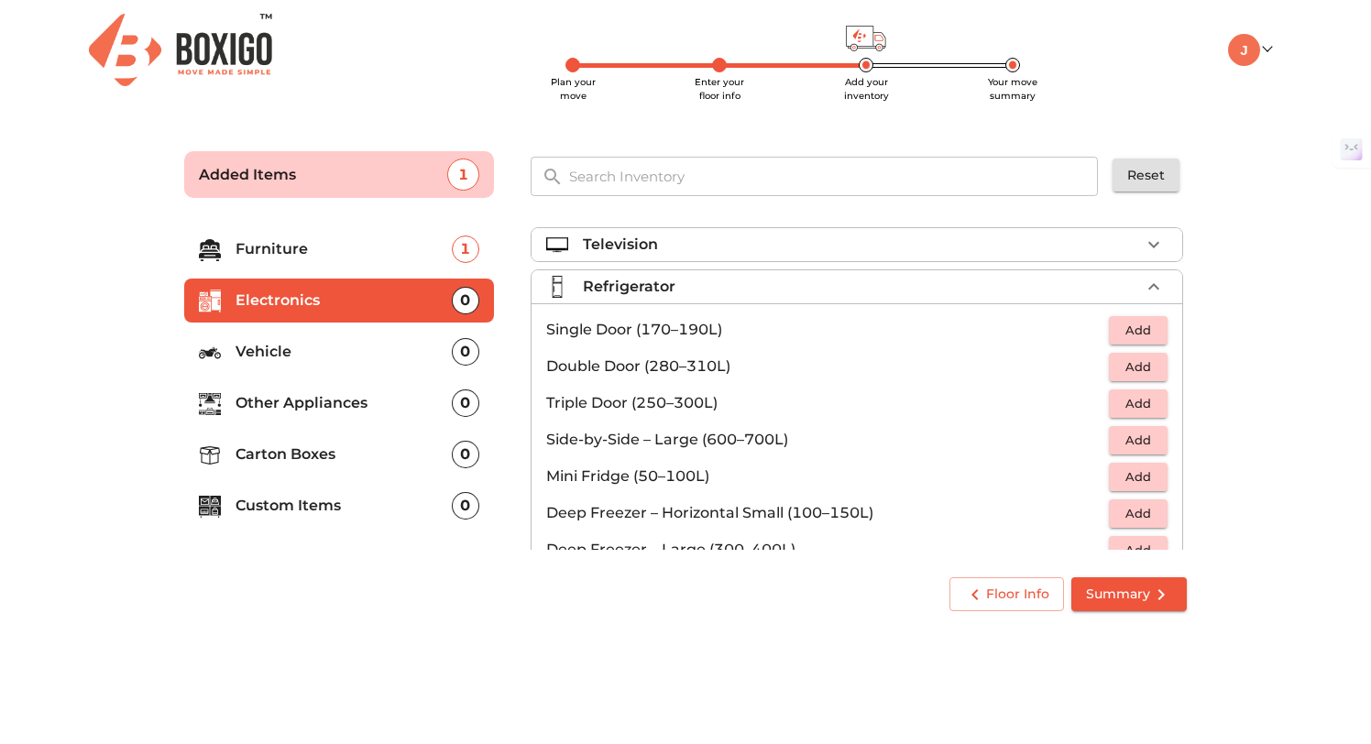
click at [1143, 329] on span "Add" at bounding box center [1138, 330] width 40 height 21
click at [1153, 289] on icon "button" at bounding box center [1154, 287] width 22 height 22
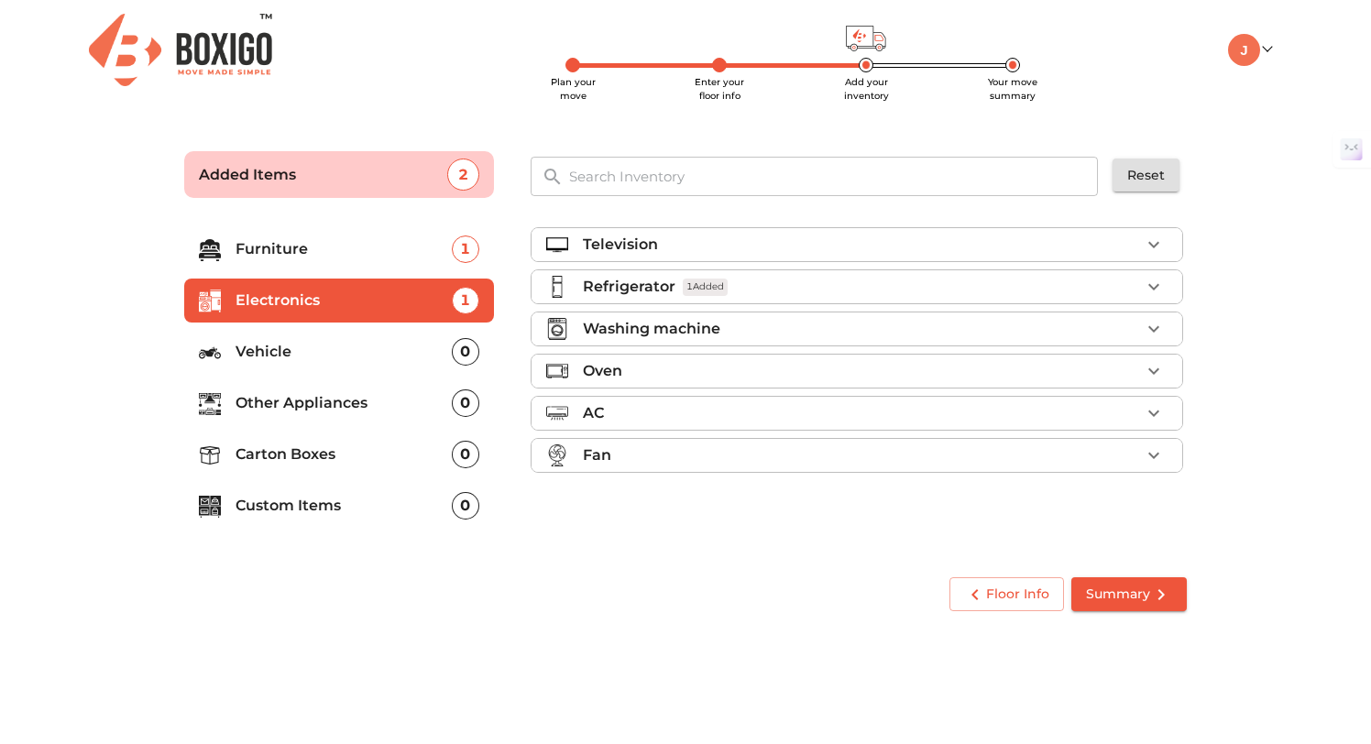
click at [1104, 322] on div "Washing machine" at bounding box center [861, 329] width 557 height 22
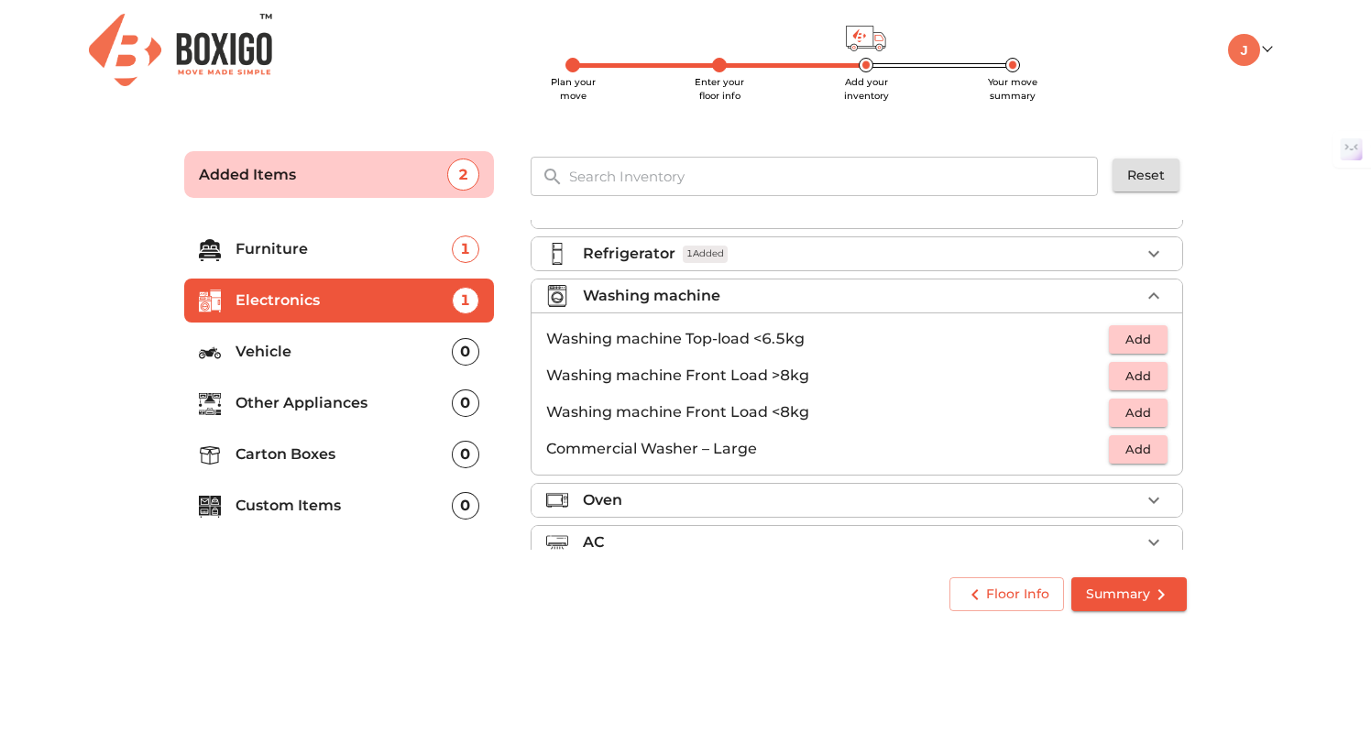
scroll to position [34, 0]
click at [1140, 337] on span "Add" at bounding box center [1138, 338] width 40 height 21
click at [1156, 294] on icon "button" at bounding box center [1154, 294] width 11 height 6
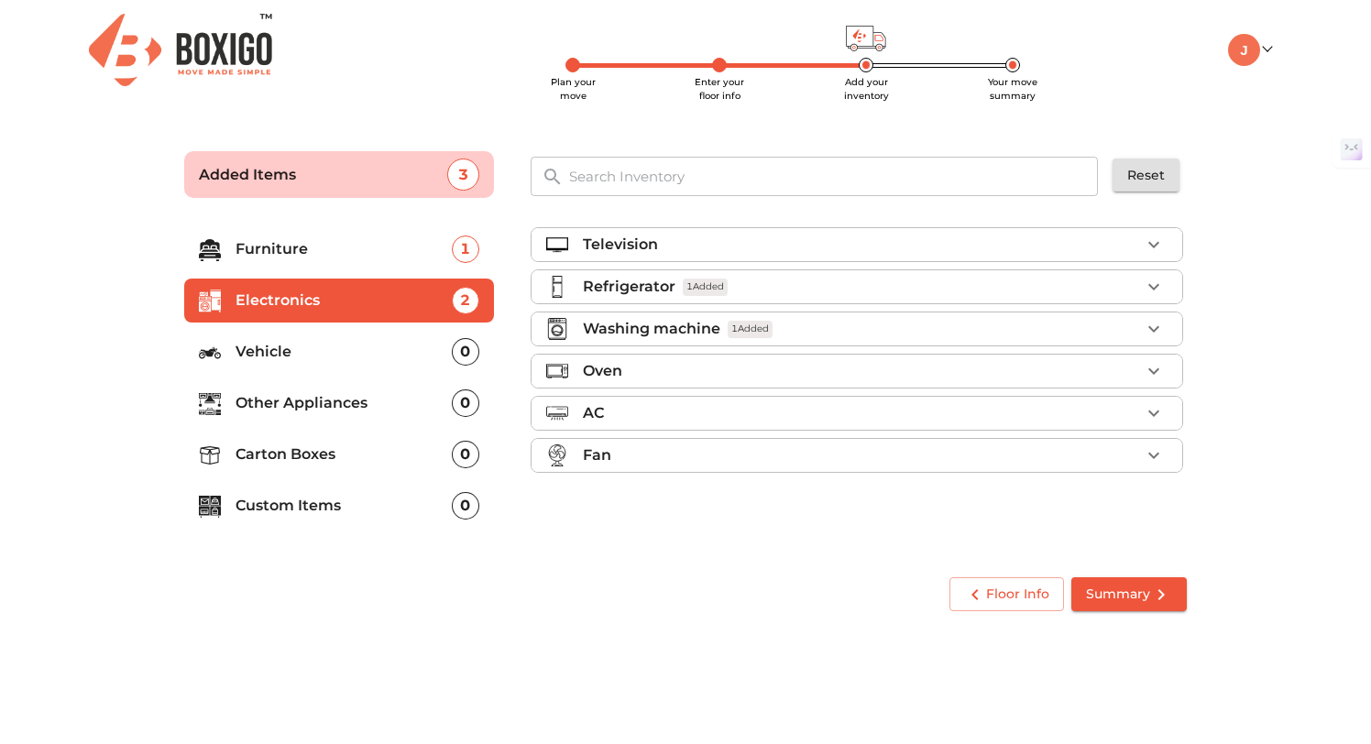
scroll to position [0, 0]
click at [291, 405] on p "Other Appliances" at bounding box center [344, 403] width 216 height 22
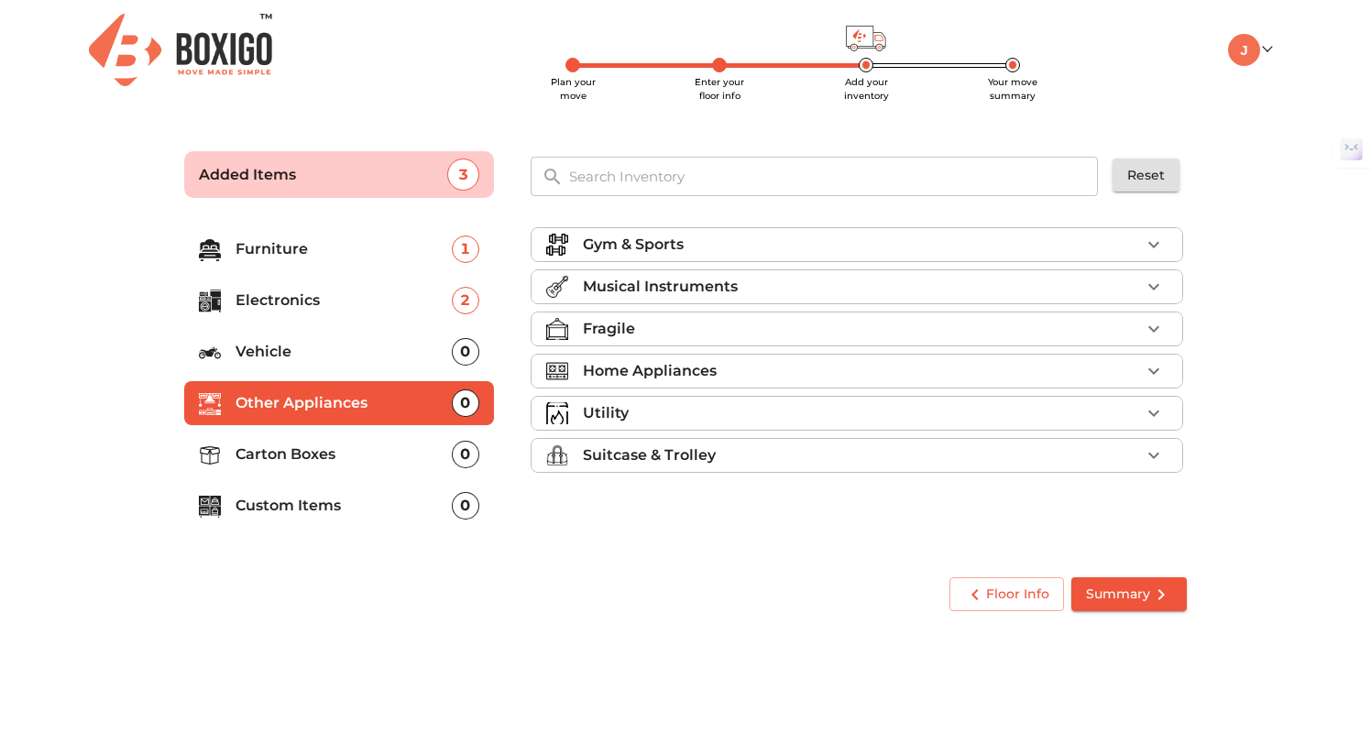
click at [705, 449] on p "Suitcase & Trolley" at bounding box center [649, 456] width 133 height 22
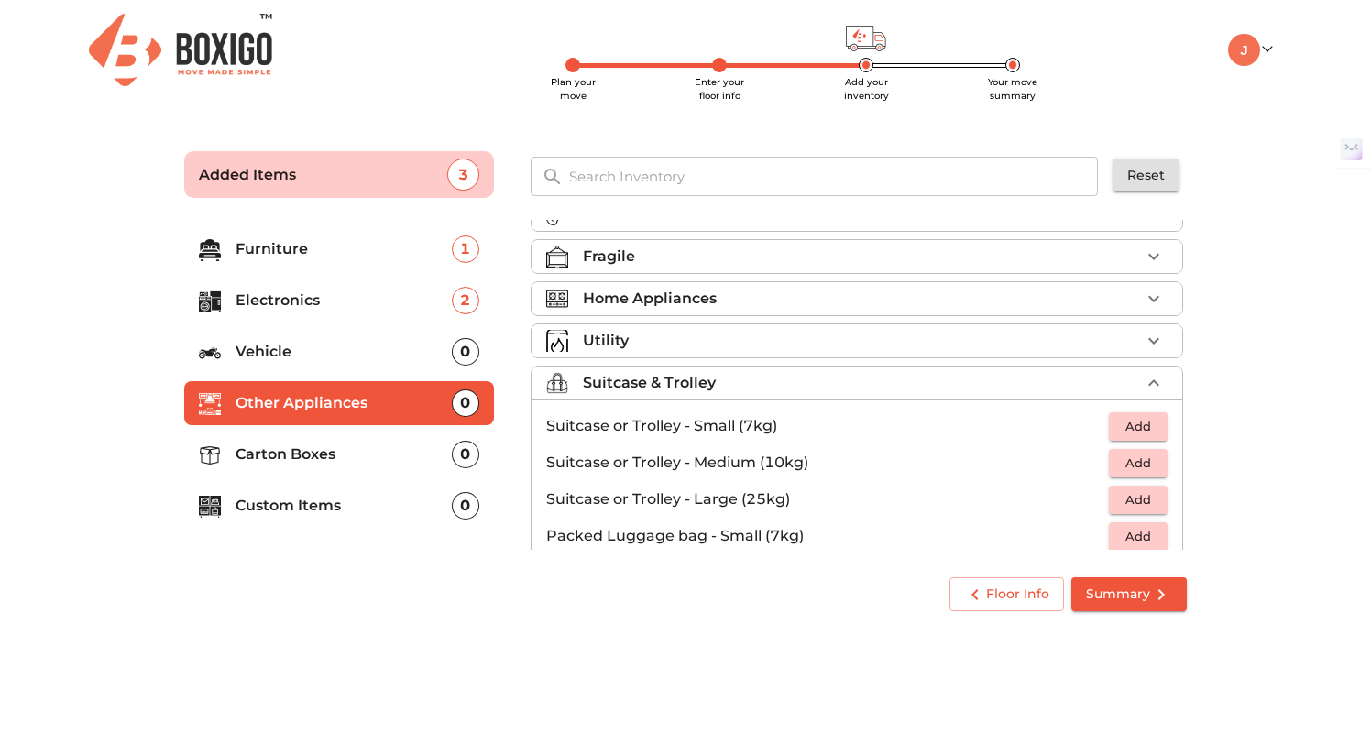
scroll to position [80, 0]
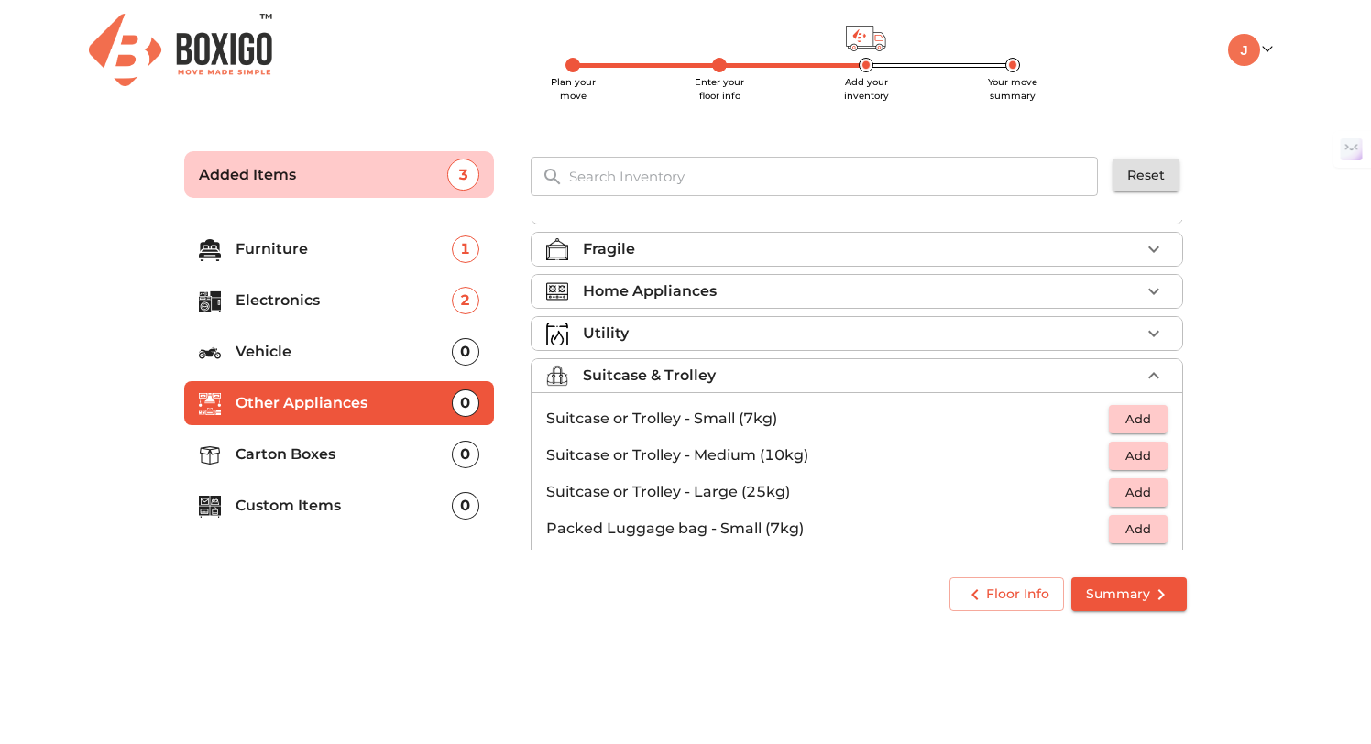
click at [1125, 458] on span "Add" at bounding box center [1138, 455] width 40 height 21
click at [1153, 459] on icon "button" at bounding box center [1154, 455] width 13 height 13
click at [340, 456] on p "Carton Boxes" at bounding box center [344, 455] width 216 height 22
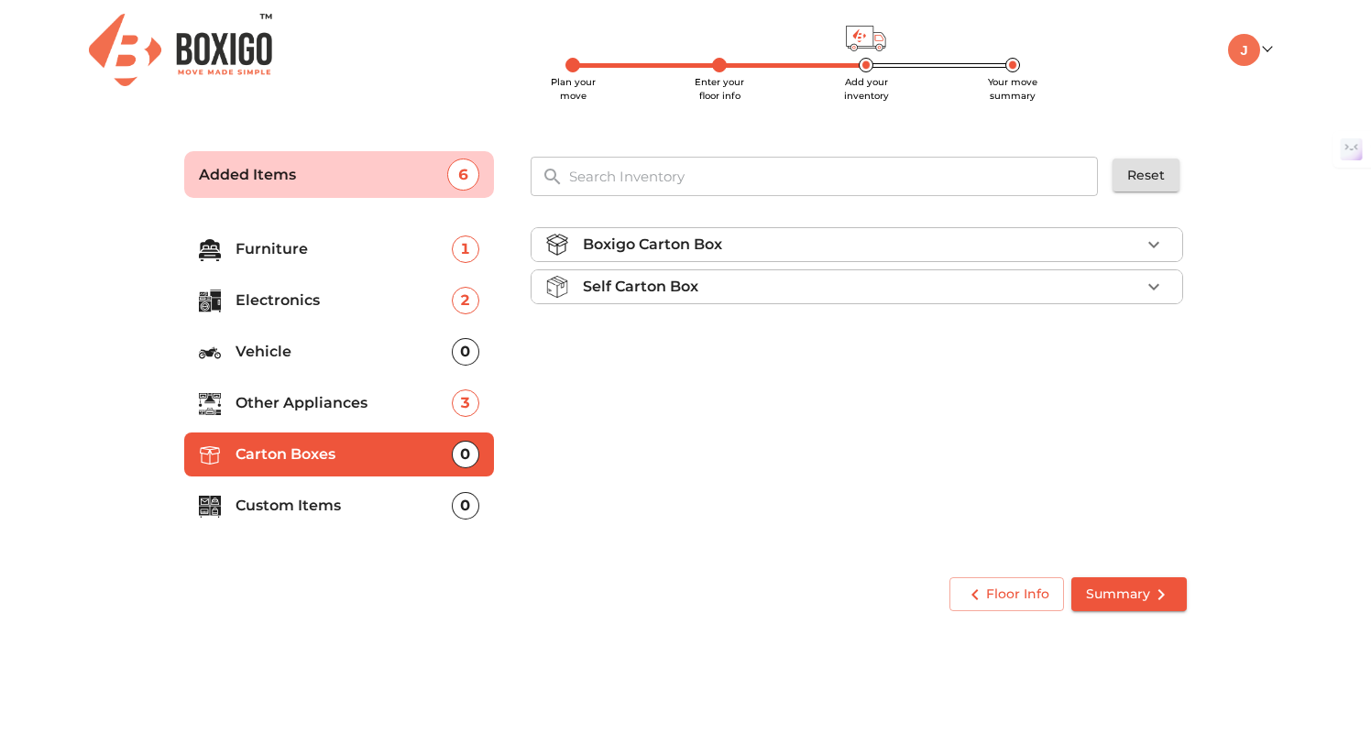
click at [869, 233] on li "Boxigo Carton Box" at bounding box center [857, 244] width 651 height 33
click at [757, 338] on div "Self Carton Box" at bounding box center [861, 339] width 557 height 22
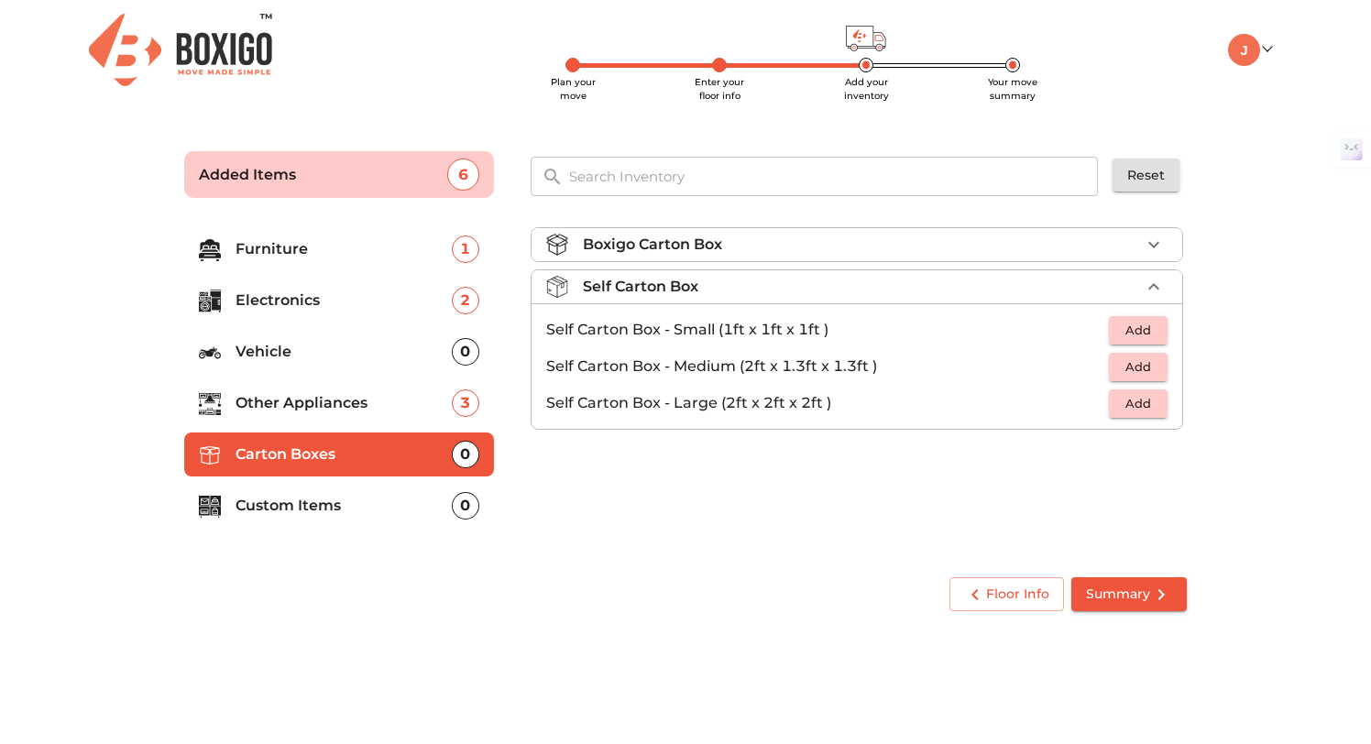
click at [892, 289] on div "Self Carton Box" at bounding box center [861, 287] width 557 height 22
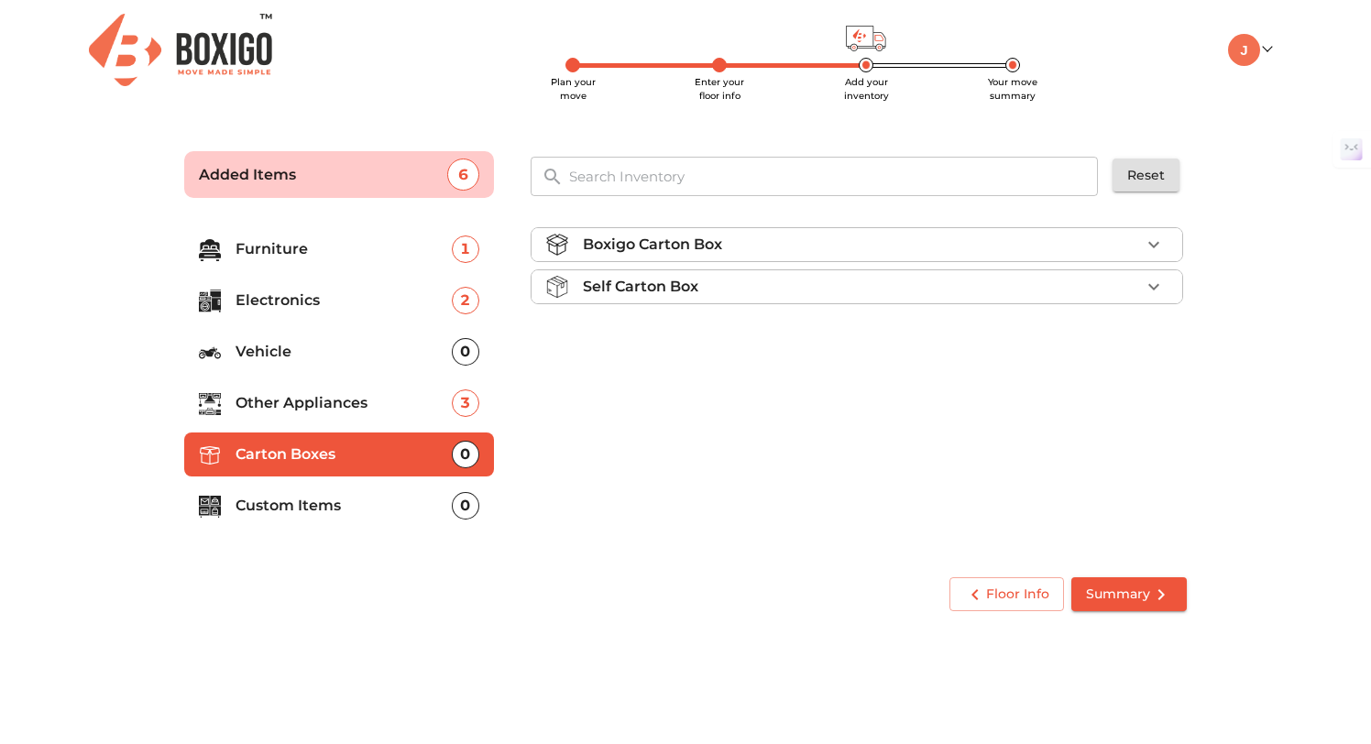
click at [1049, 242] on div "Boxigo Carton Box" at bounding box center [861, 245] width 557 height 22
click at [1134, 293] on span "Add" at bounding box center [1138, 288] width 40 height 21
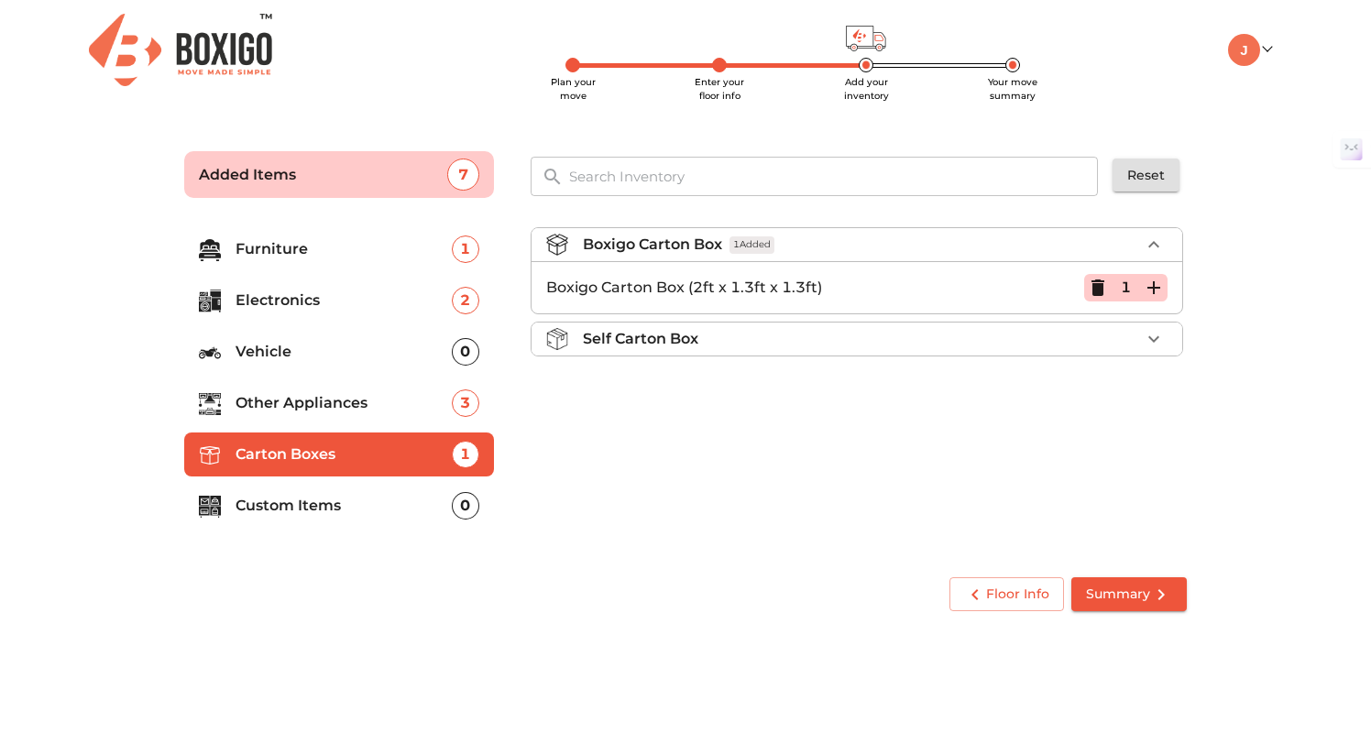
click at [1155, 290] on icon "button" at bounding box center [1154, 288] width 22 height 22
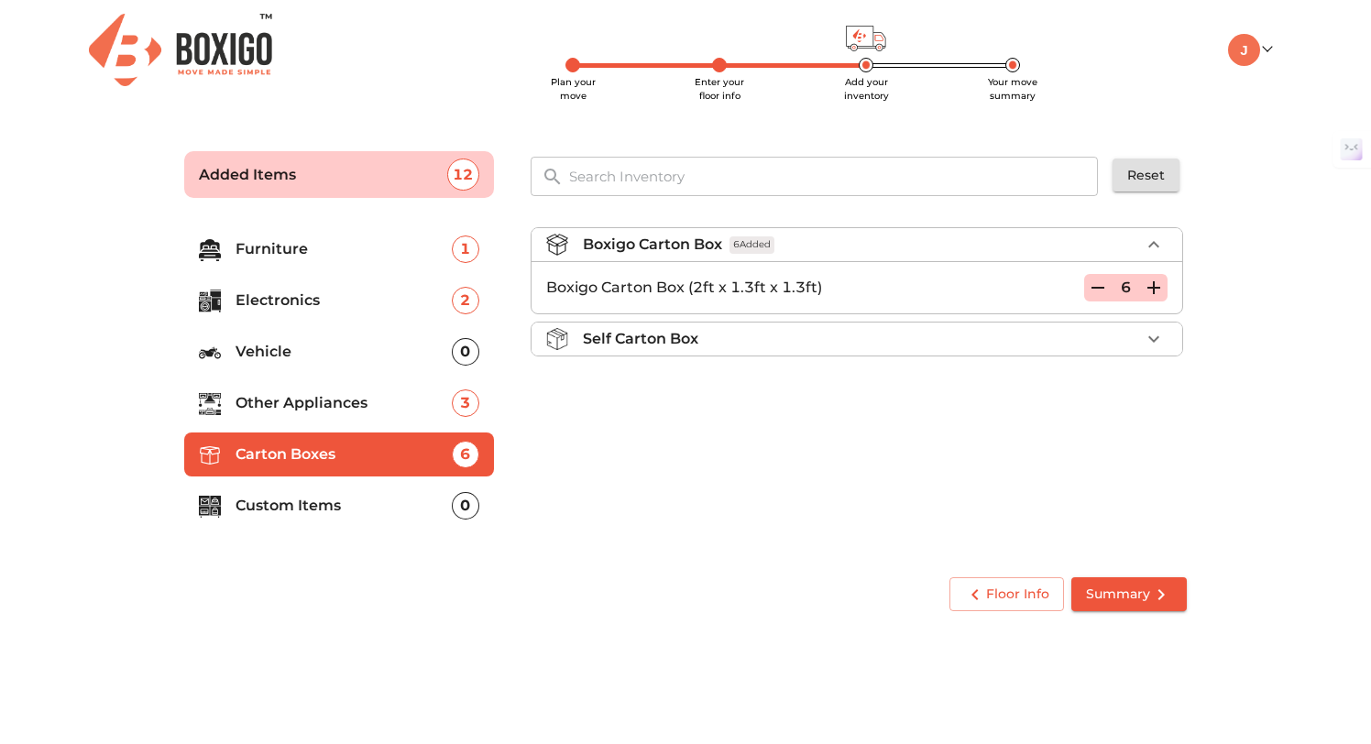
click at [1155, 290] on icon "button" at bounding box center [1154, 288] width 22 height 22
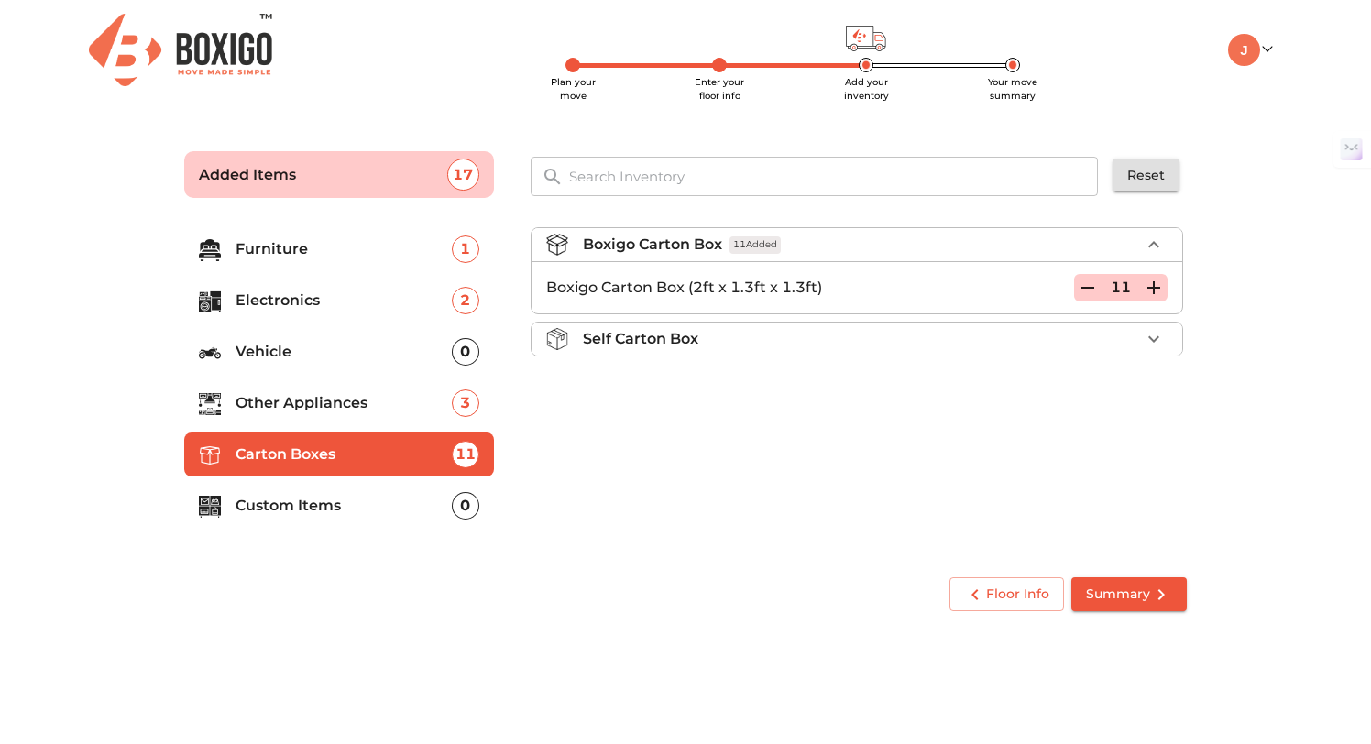
click at [1155, 290] on icon "button" at bounding box center [1154, 288] width 22 height 22
click at [390, 513] on p "Custom Items" at bounding box center [344, 506] width 216 height 22
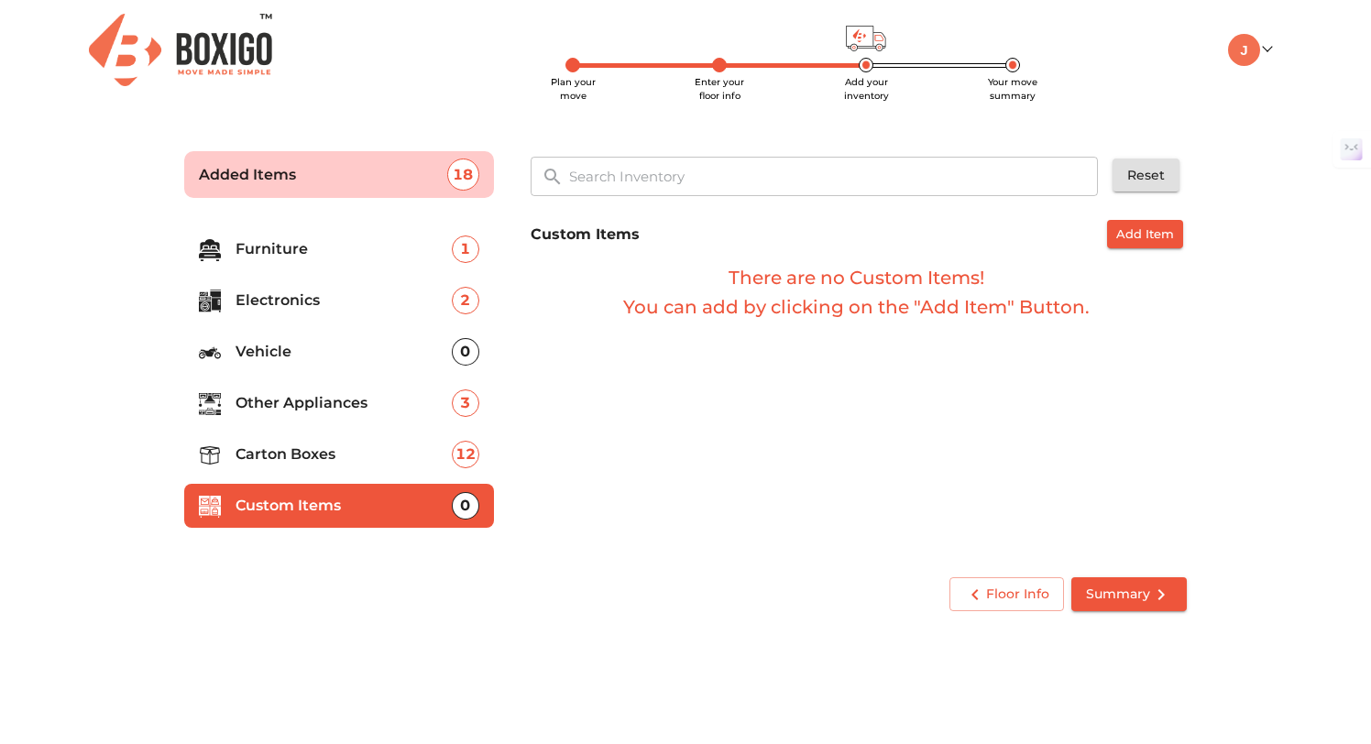
click at [341, 254] on p "Furniture" at bounding box center [344, 249] width 216 height 22
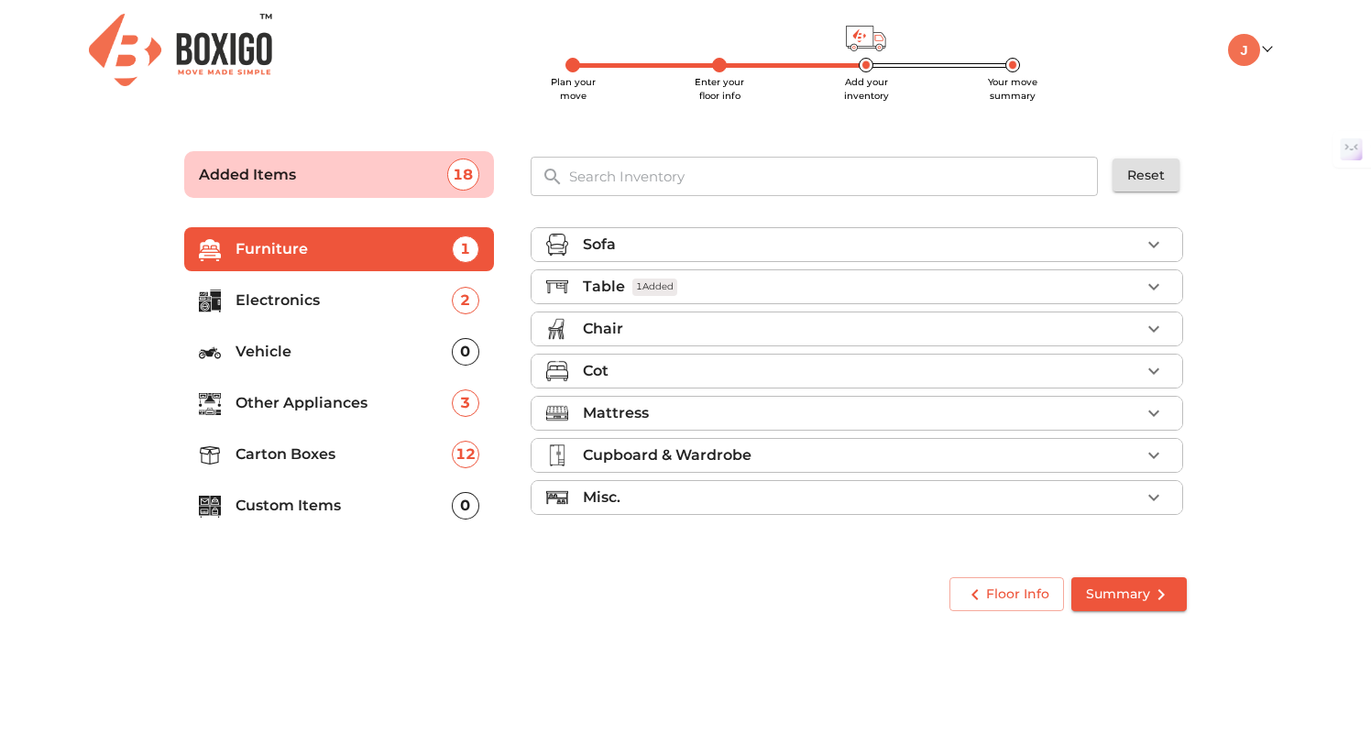
click at [281, 313] on li "Electronics 2" at bounding box center [339, 301] width 310 height 44
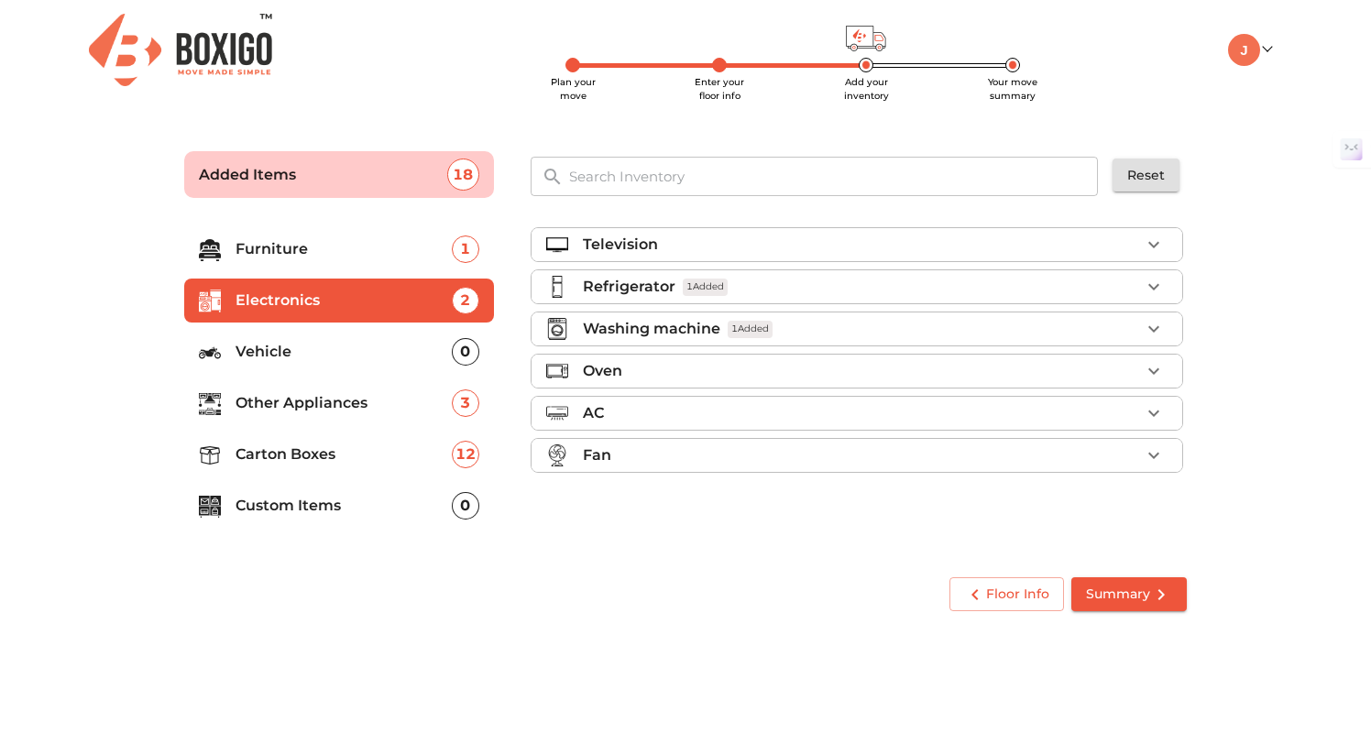
click at [1136, 602] on span "Summary" at bounding box center [1129, 594] width 86 height 23
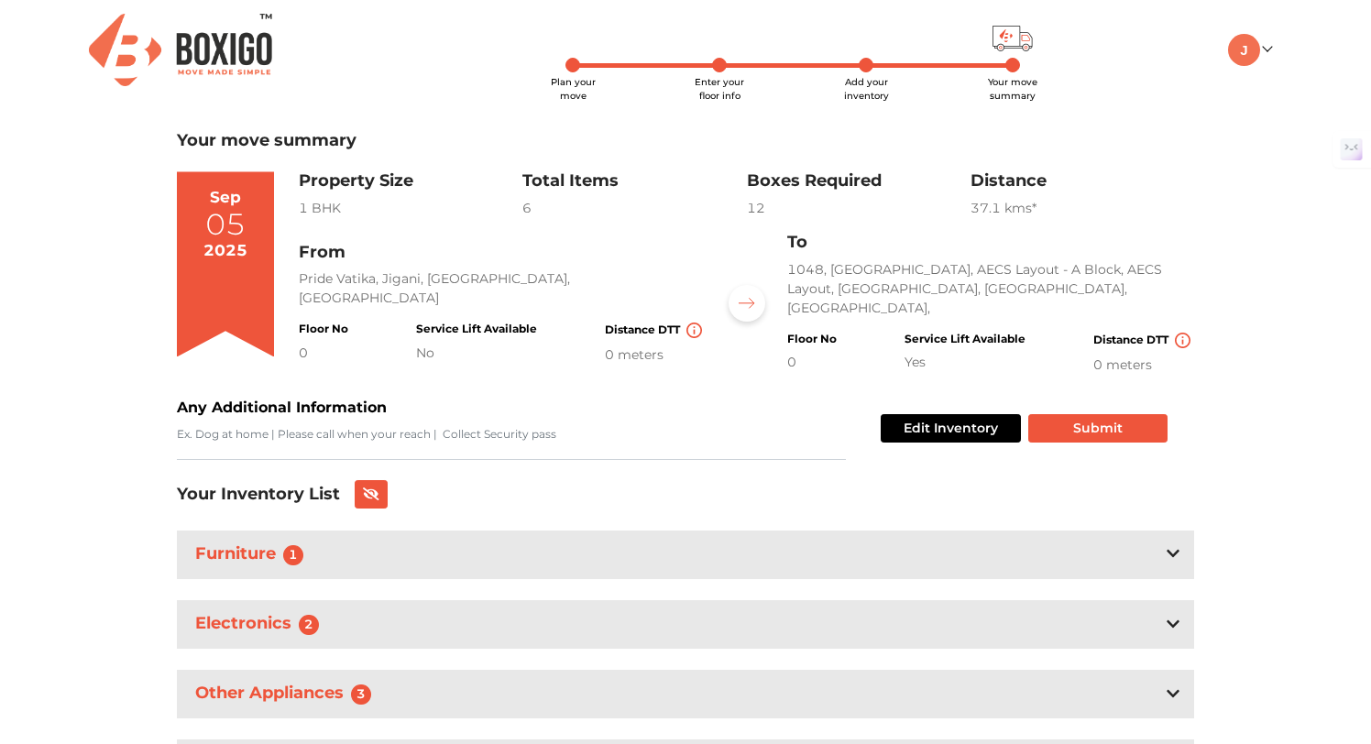
scroll to position [108, 0]
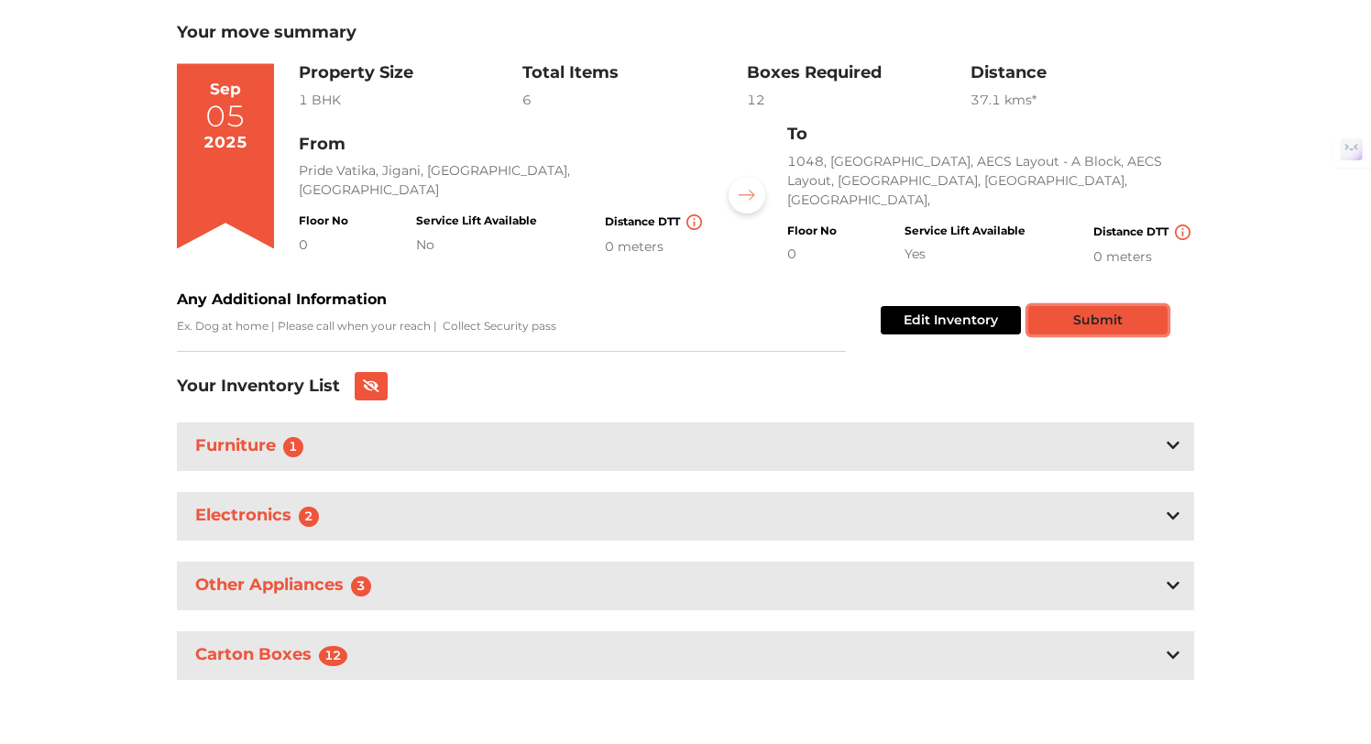
click at [1102, 314] on button "Submit" at bounding box center [1097, 320] width 139 height 28
